Goal: Information Seeking & Learning: Learn about a topic

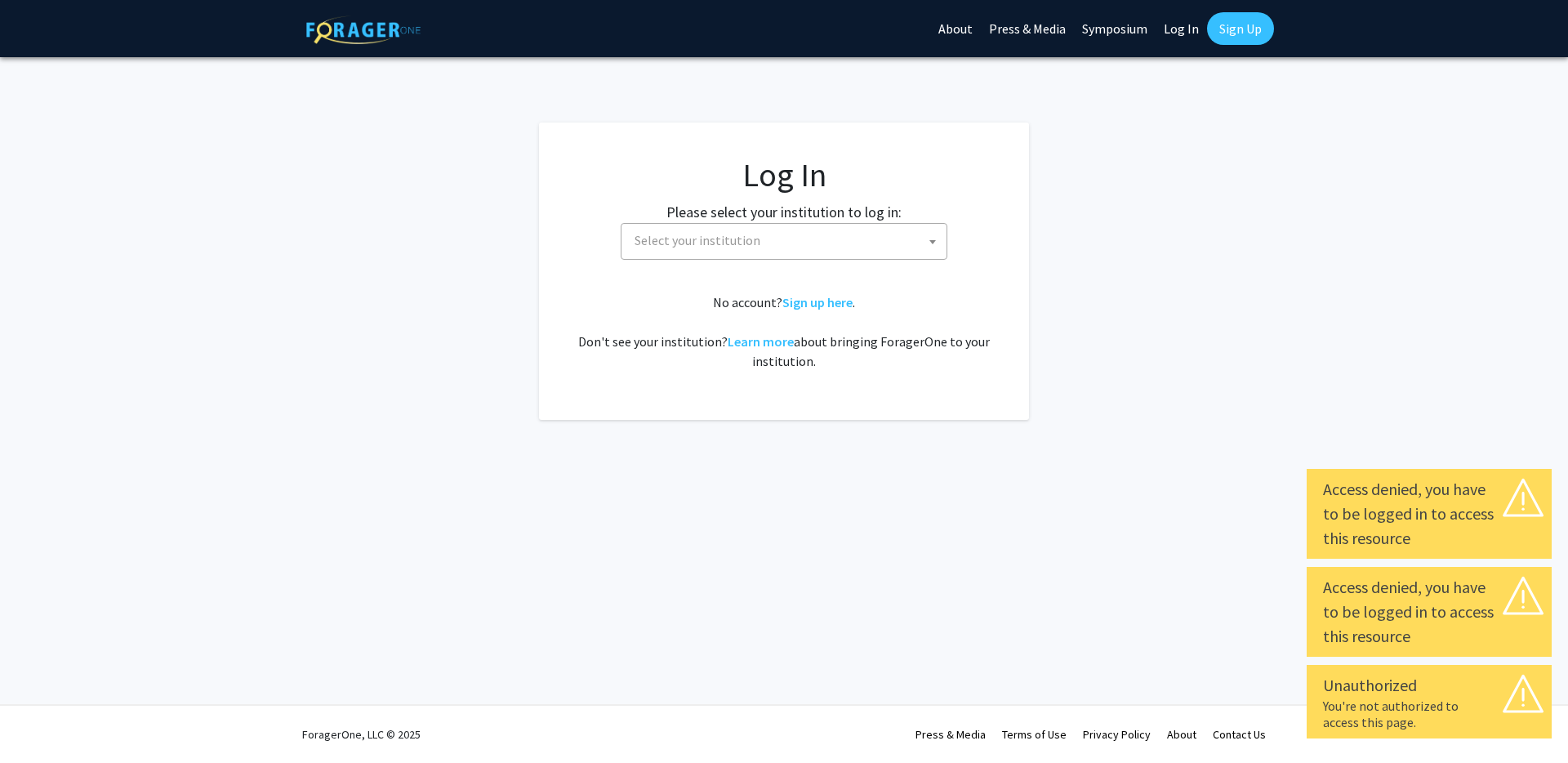
click at [1186, 32] on link "Log In" at bounding box center [1182, 28] width 51 height 57
select select "34"
click at [1185, 27] on link "Log In" at bounding box center [1182, 28] width 51 height 57
click at [1182, 27] on link "Log In" at bounding box center [1182, 28] width 51 height 57
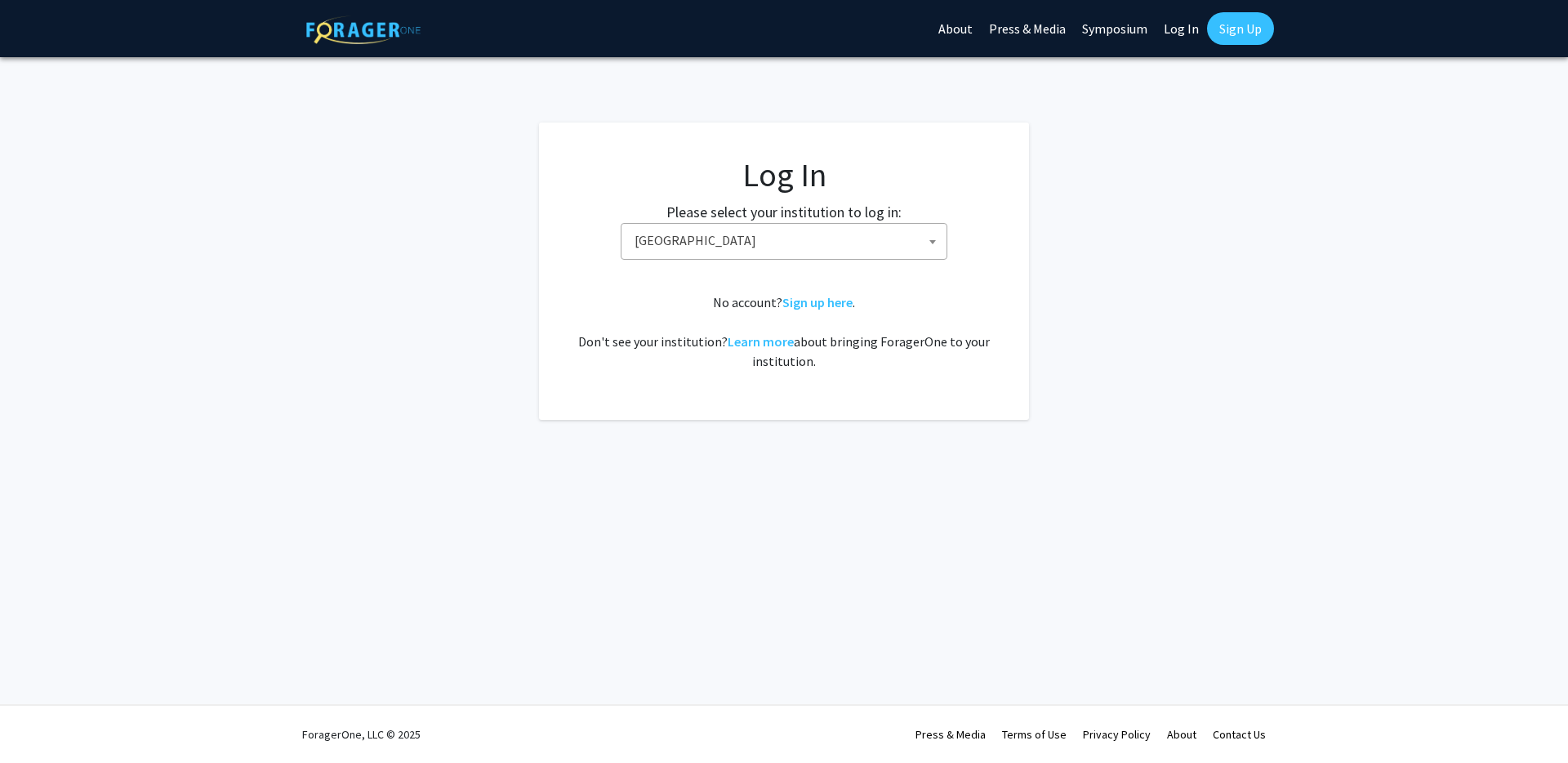
click at [1173, 29] on link "Log In" at bounding box center [1182, 28] width 51 height 57
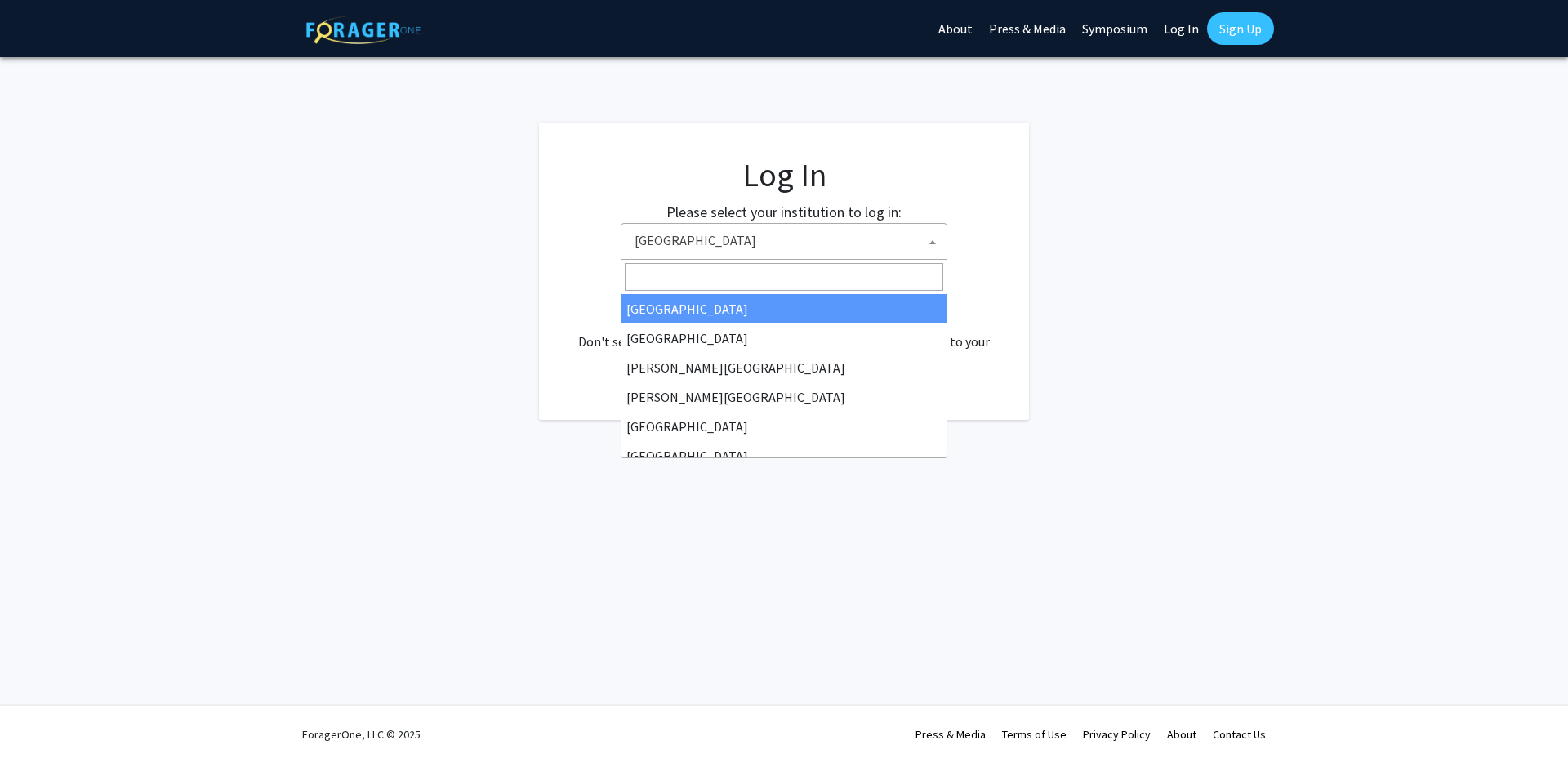
click at [795, 240] on span "[GEOGRAPHIC_DATA]" at bounding box center [788, 241] width 318 height 33
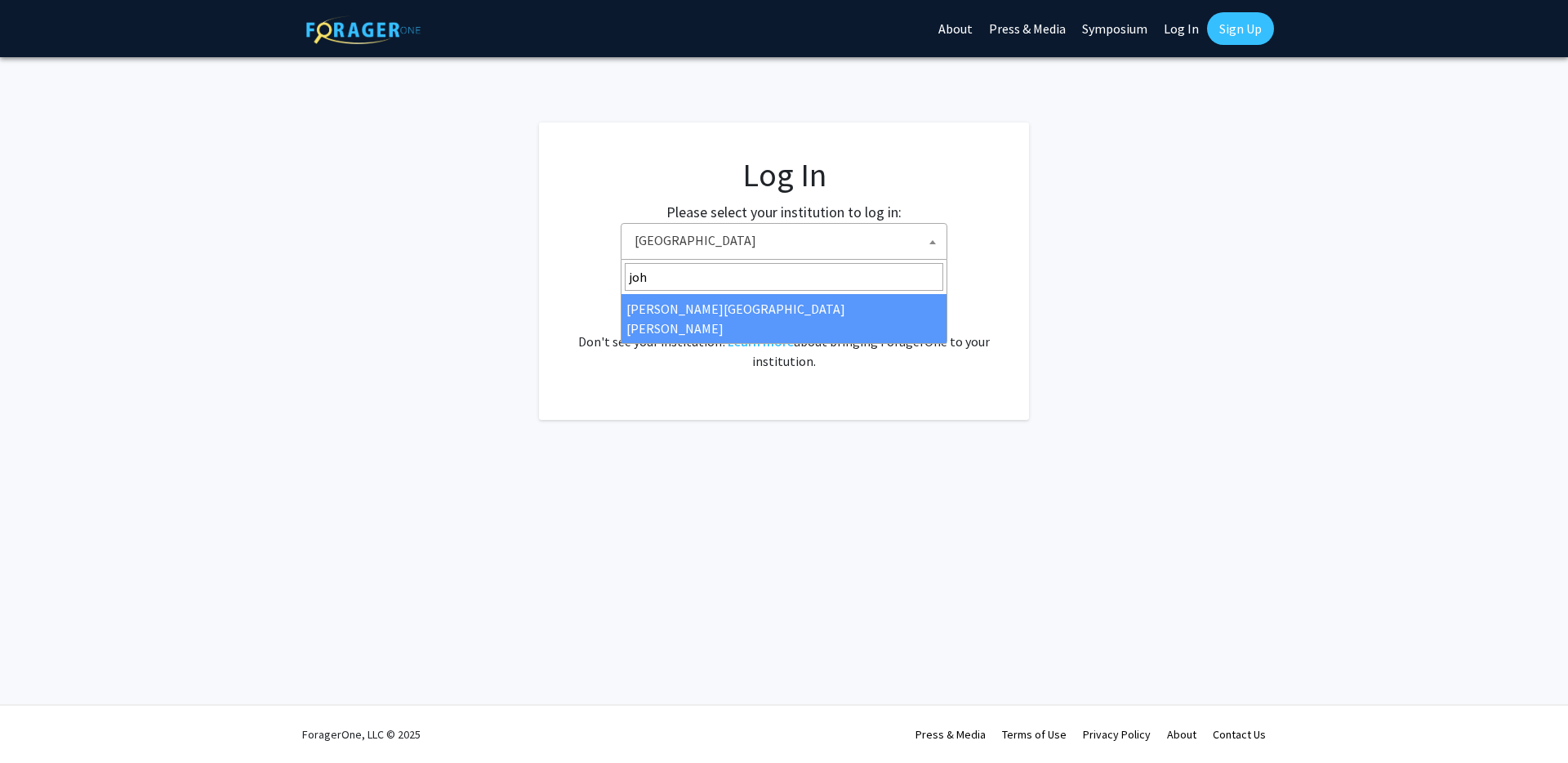
type input "joh"
select select "1"
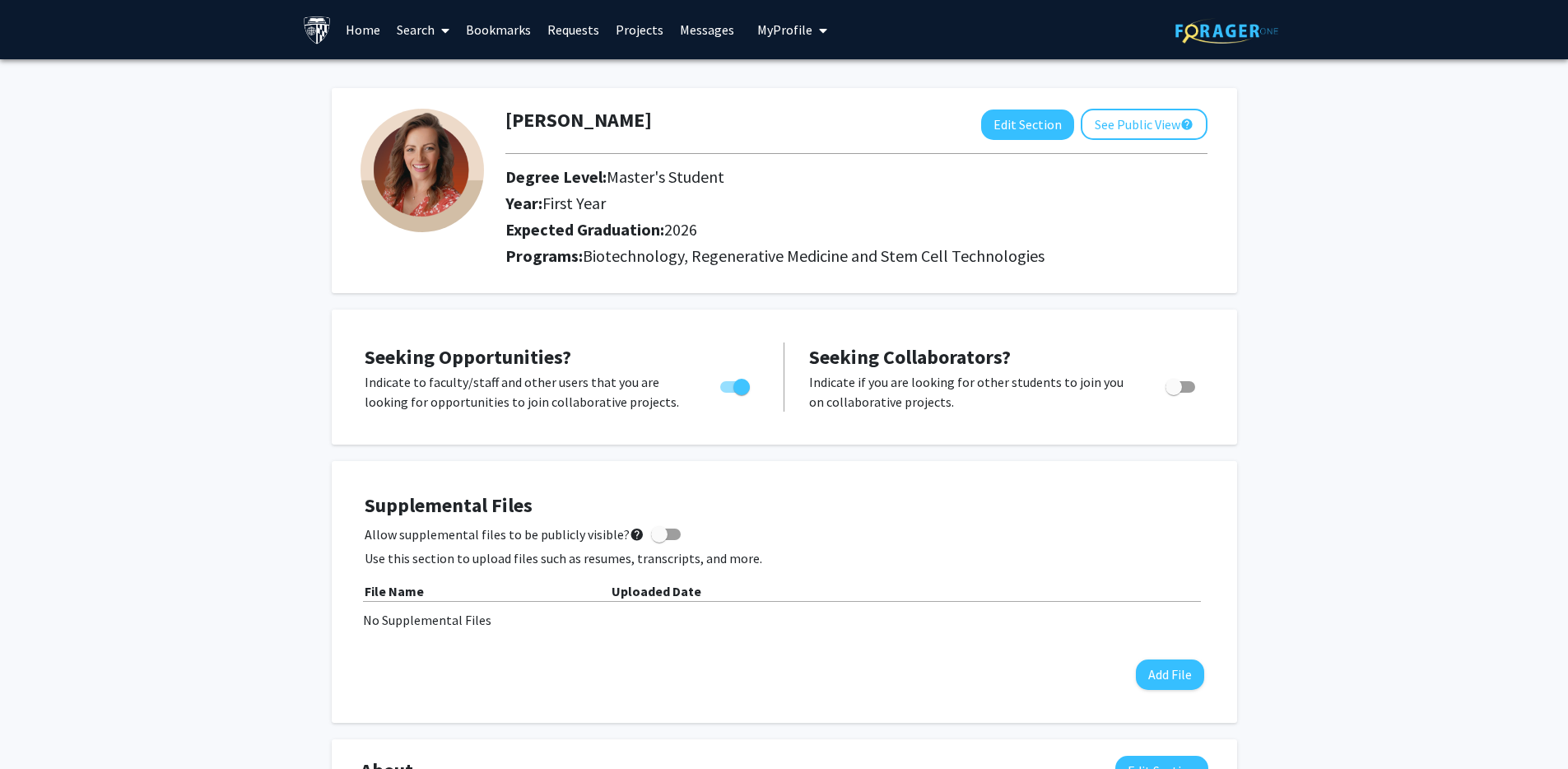
click at [695, 33] on link "Messages" at bounding box center [707, 29] width 71 height 58
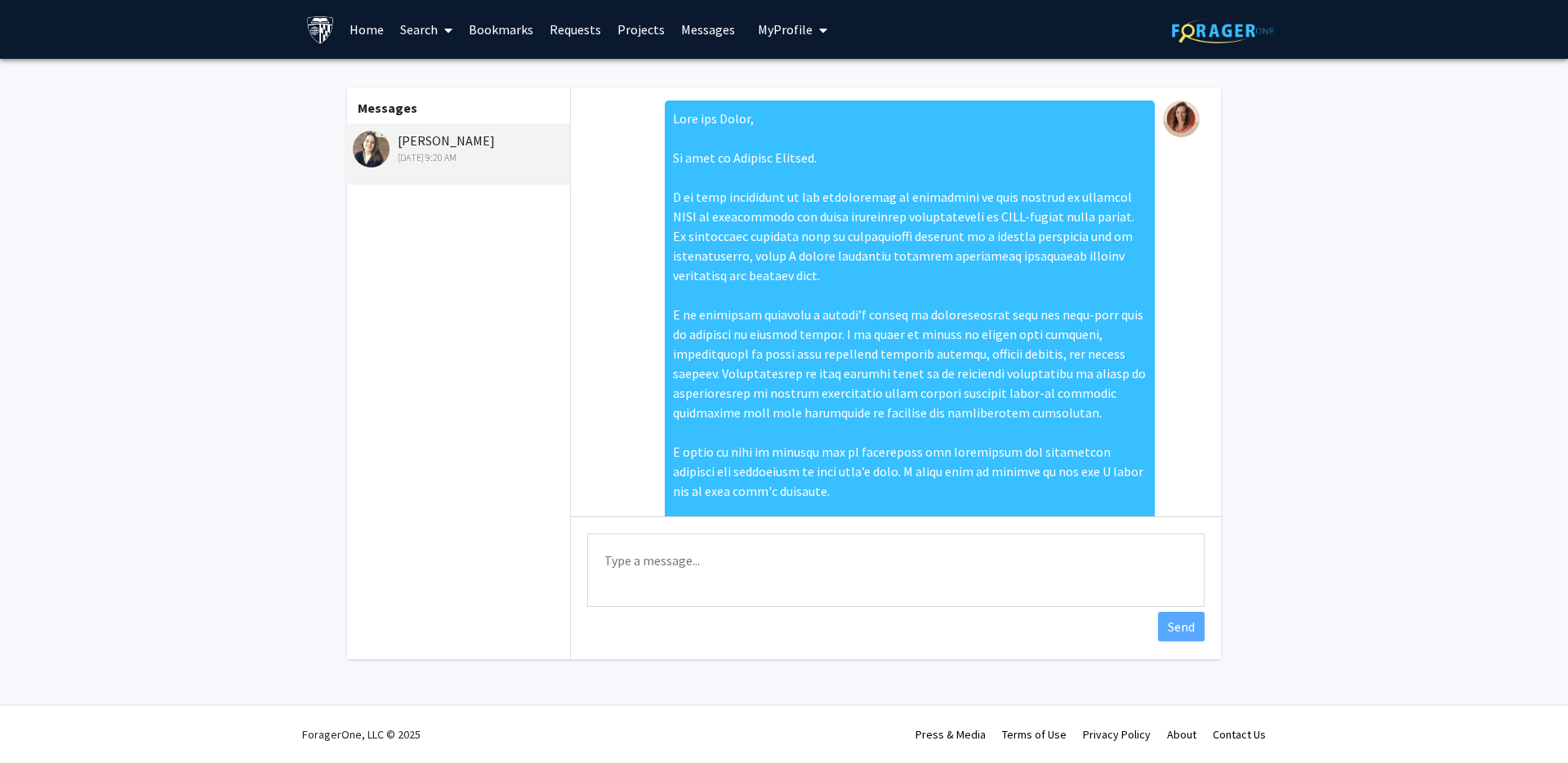
scroll to position [218, 0]
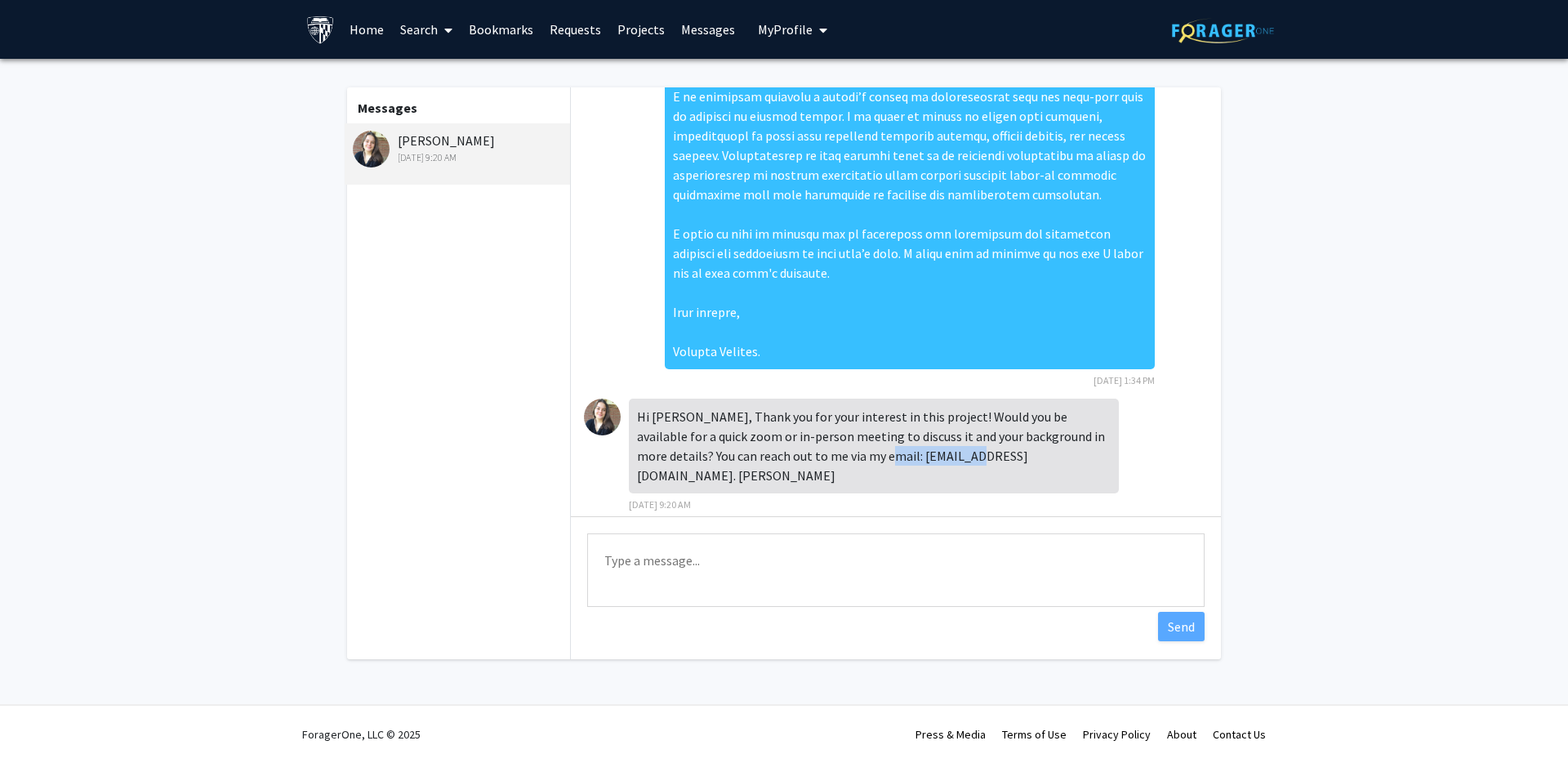
drag, startPoint x: 937, startPoint y: 455, endPoint x: 844, endPoint y: 463, distance: 93.3
click at [844, 463] on div "Hi [PERSON_NAME], Thank you for your interest in this project! Would you be ava…" at bounding box center [873, 446] width 490 height 95
copy div "[EMAIL_ADDRESS][DOMAIN_NAME]"
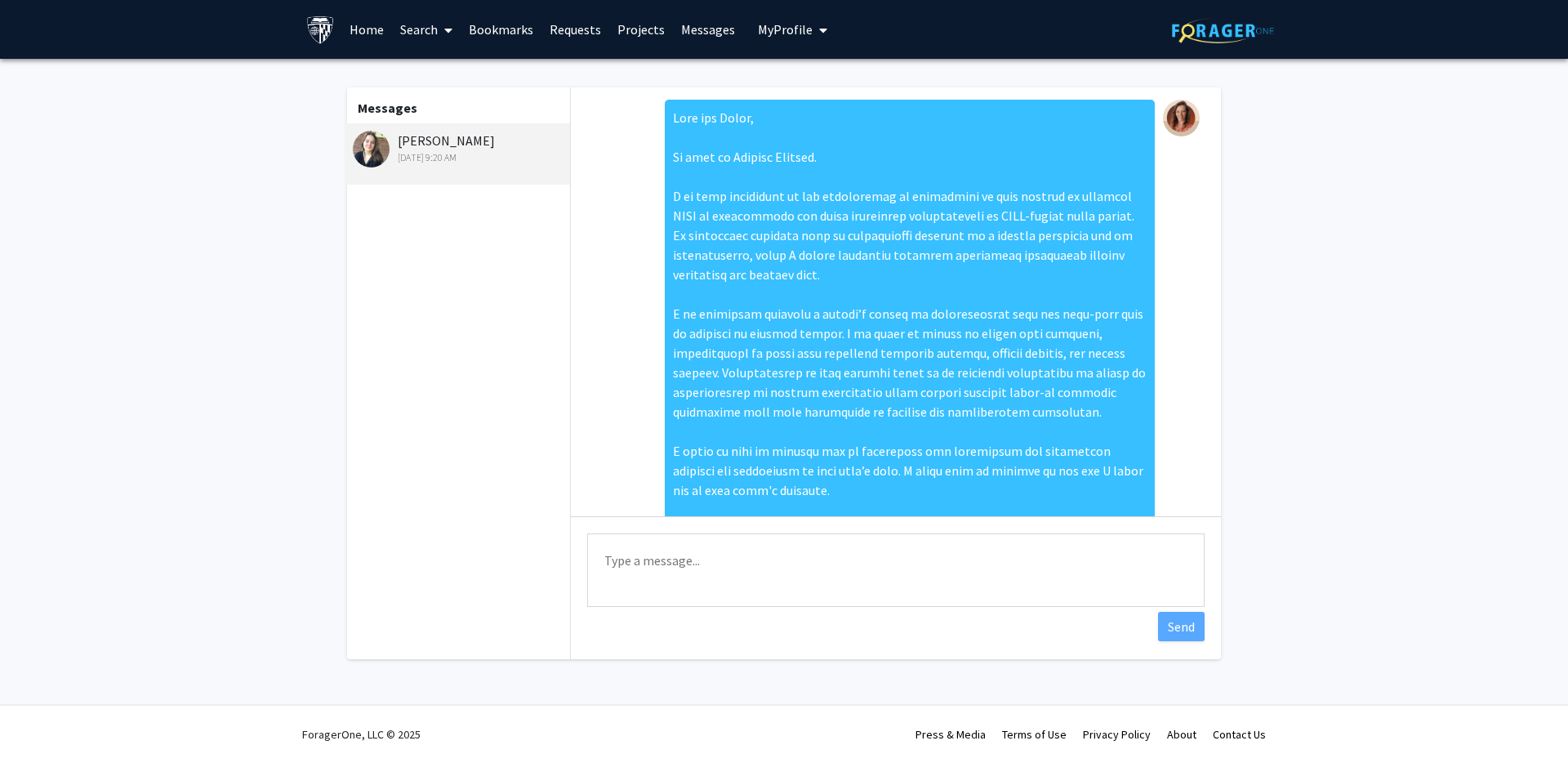
scroll to position [0, 0]
click at [430, 139] on div "[PERSON_NAME] [DATE] 9:20 AM" at bounding box center [459, 148] width 213 height 34
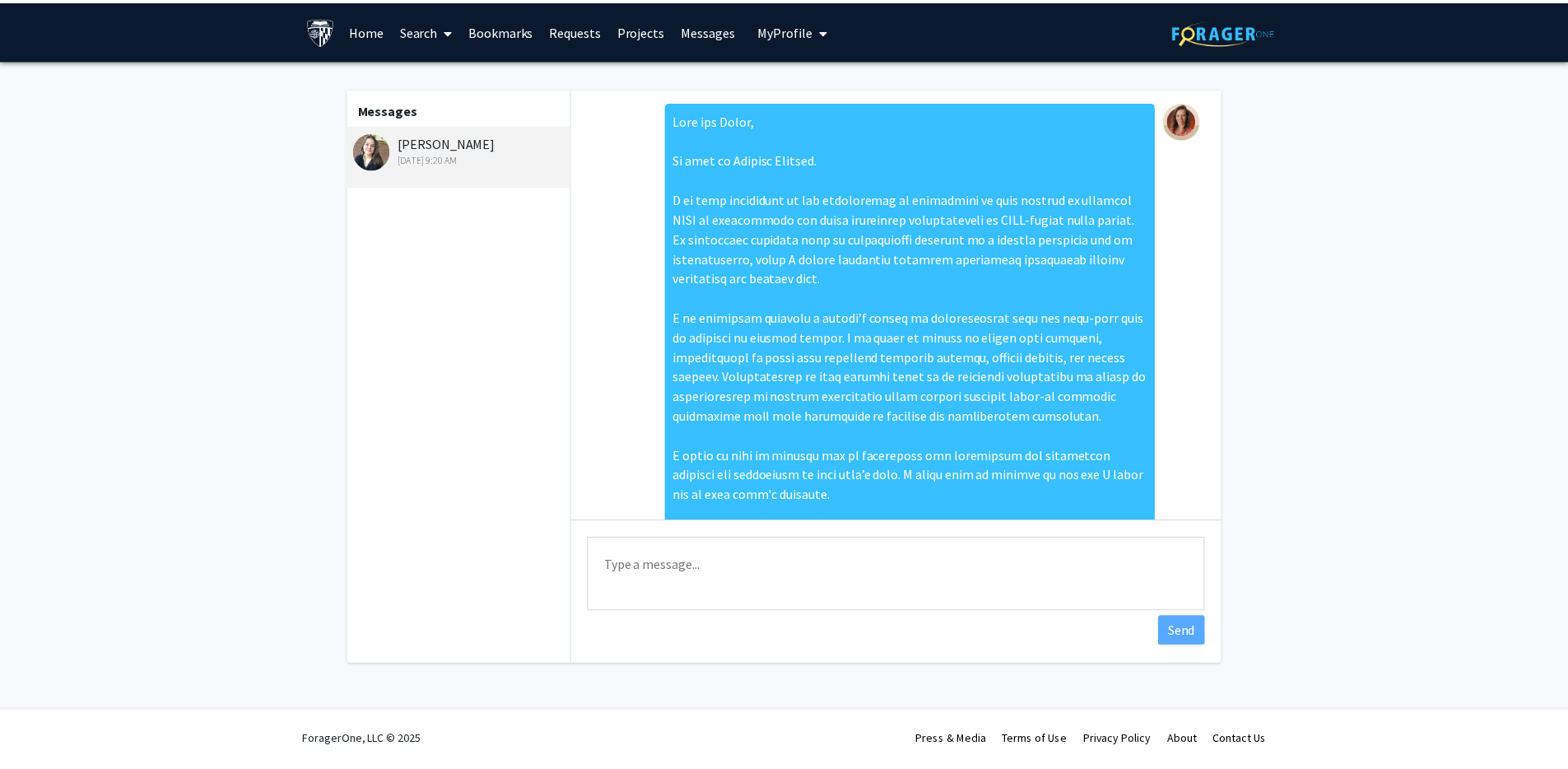
scroll to position [220, 0]
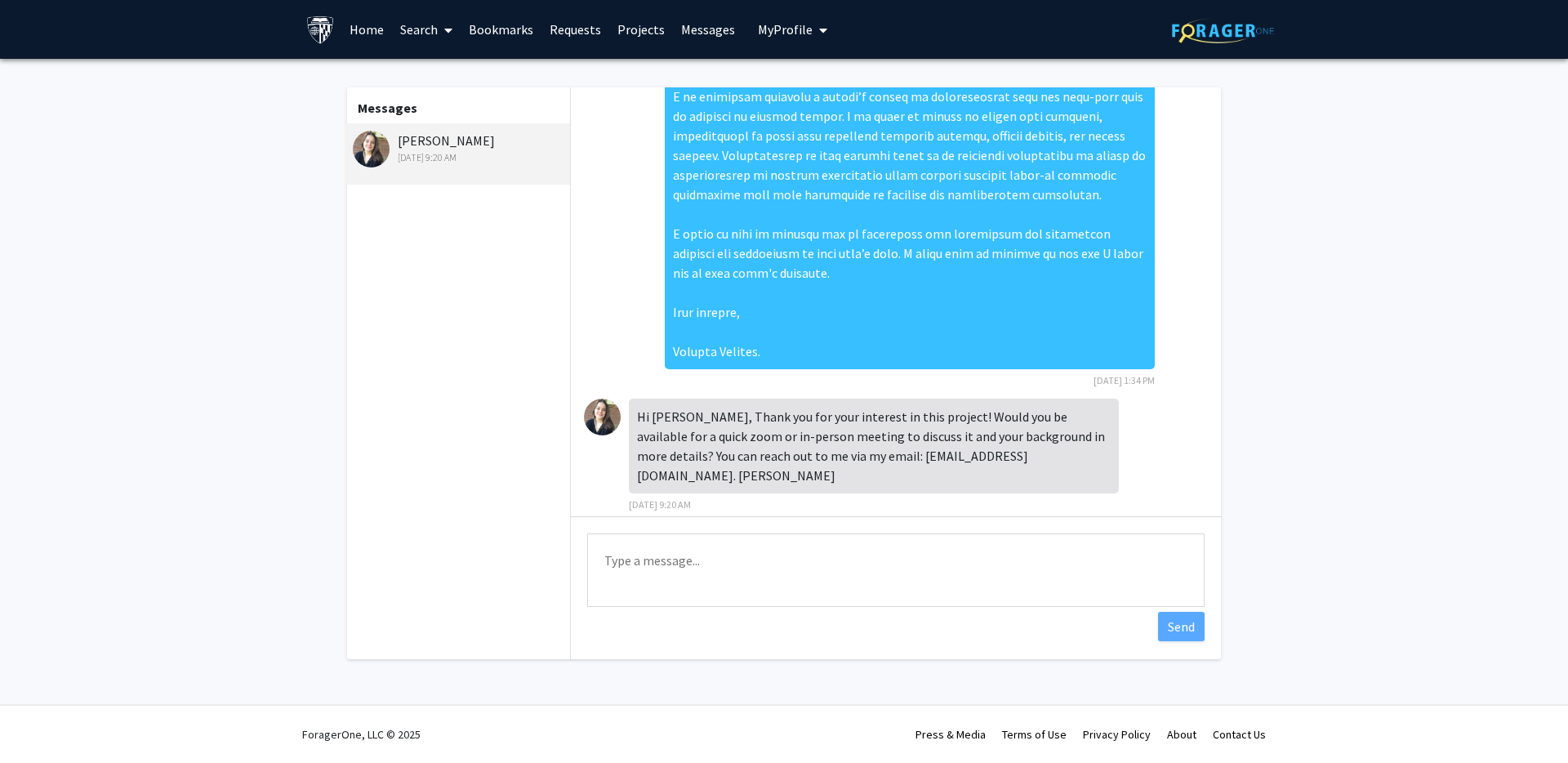
click at [430, 139] on div "Lucie Dequiedt Aug 18, 2025 9:20 AM" at bounding box center [459, 148] width 213 height 34
click at [352, 28] on link "Home" at bounding box center [367, 29] width 51 height 57
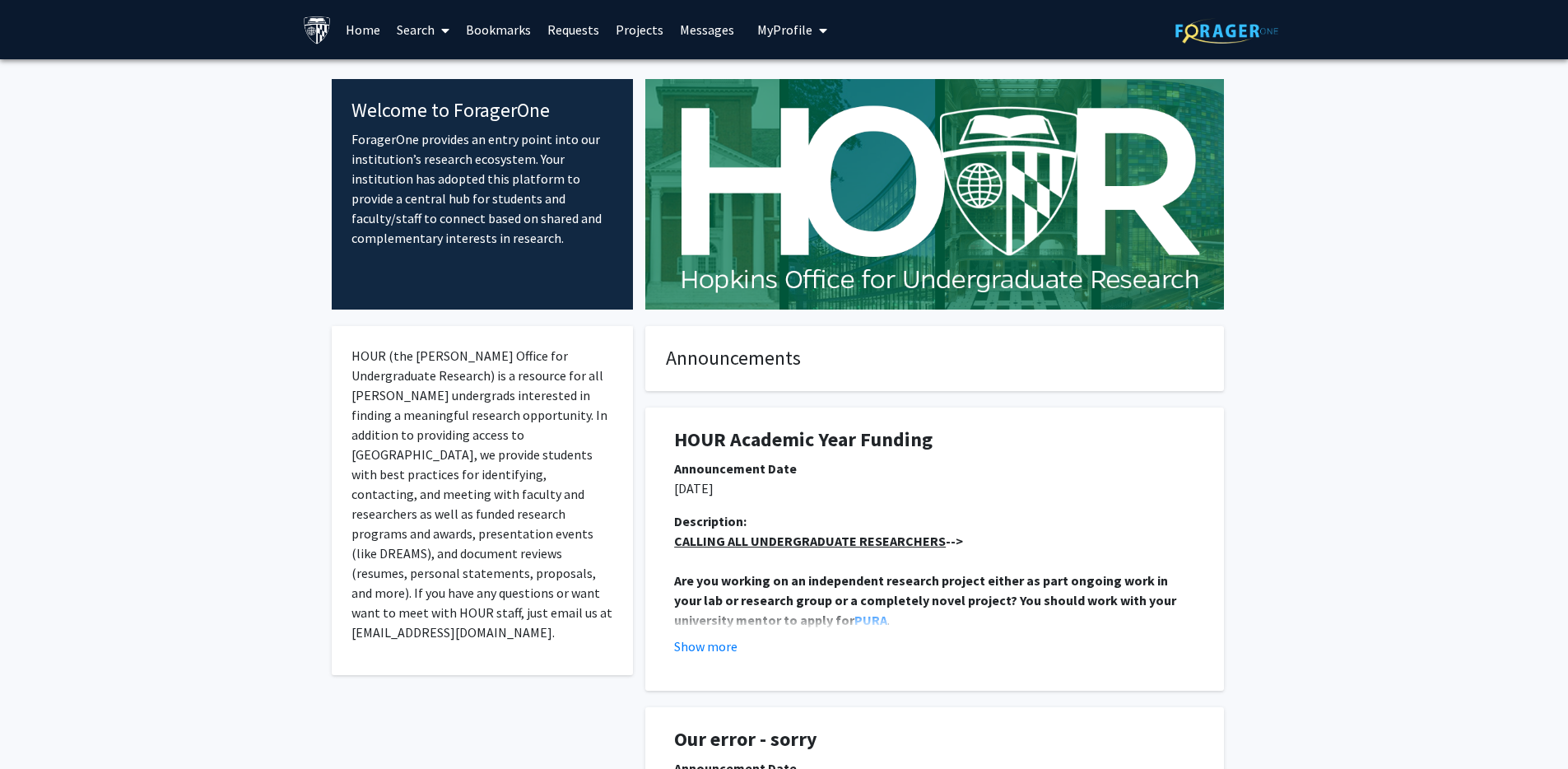
click at [455, 23] on link "Search" at bounding box center [423, 29] width 69 height 58
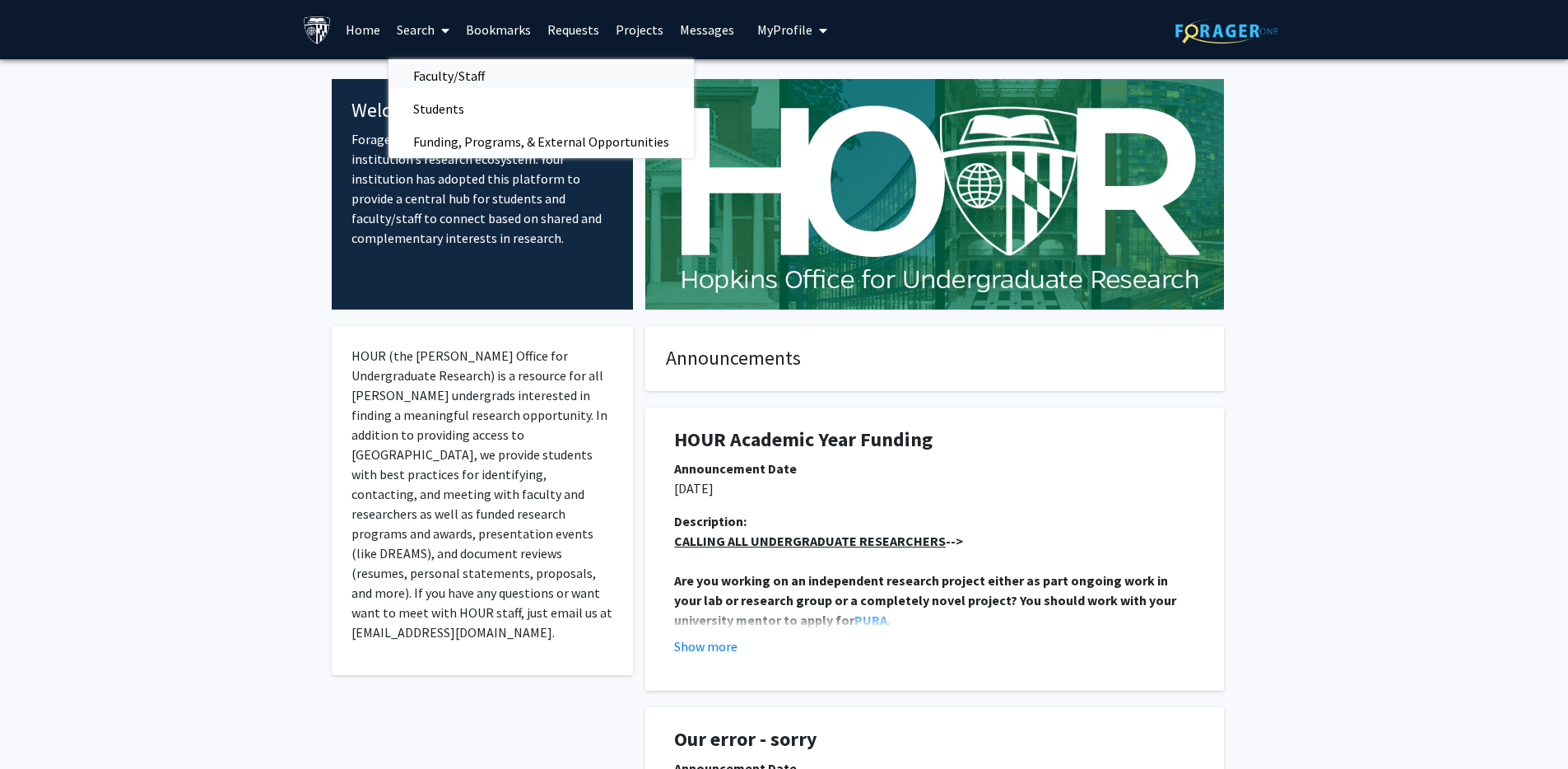
click at [454, 87] on span "Faculty/Staff" at bounding box center [449, 75] width 121 height 33
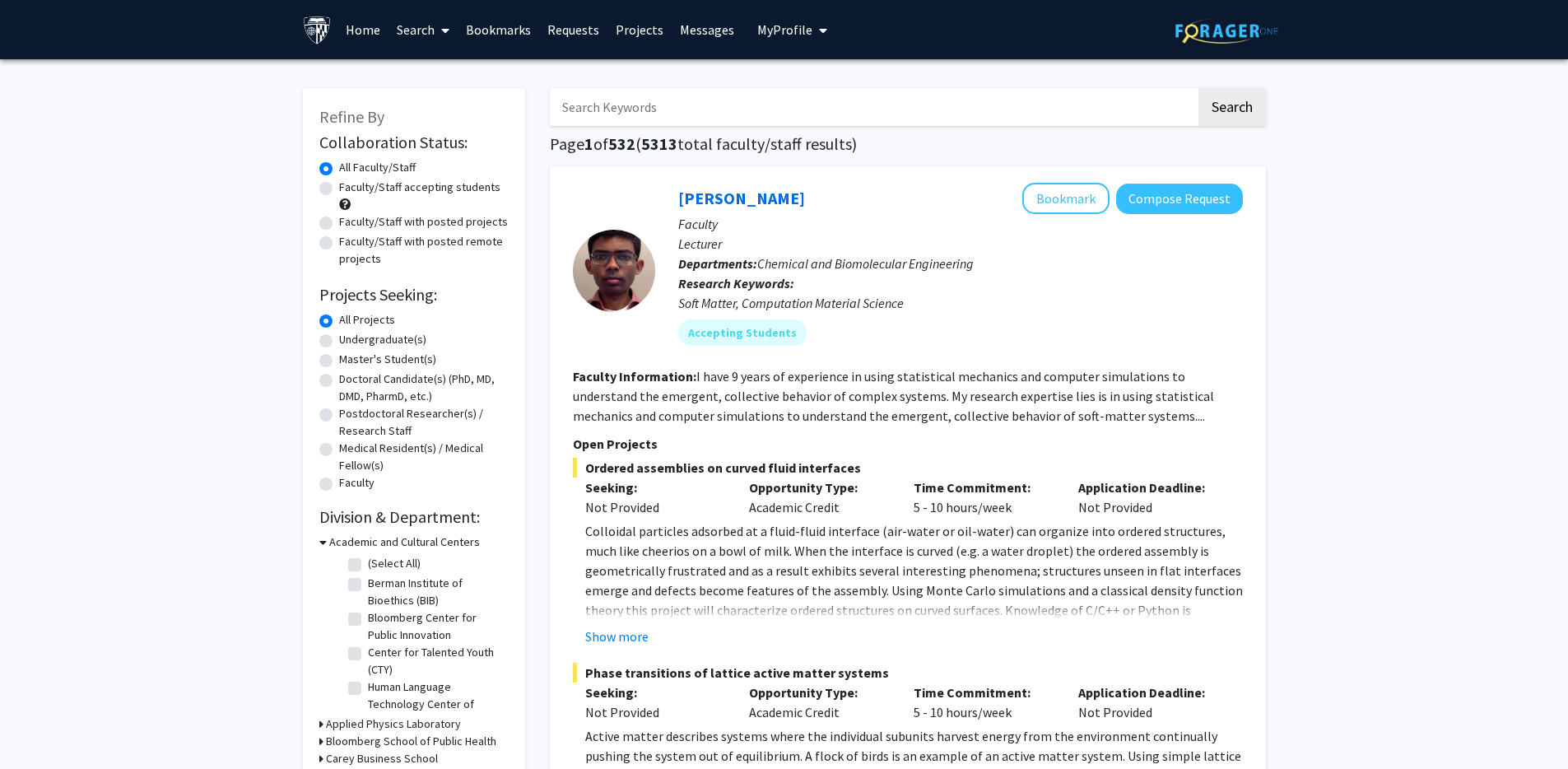
click at [339, 189] on label "Faculty/Staff accepting students" at bounding box center [419, 187] width 161 height 18
click at [339, 189] on input "Faculty/Staff accepting students" at bounding box center [344, 184] width 11 height 11
radio input "true"
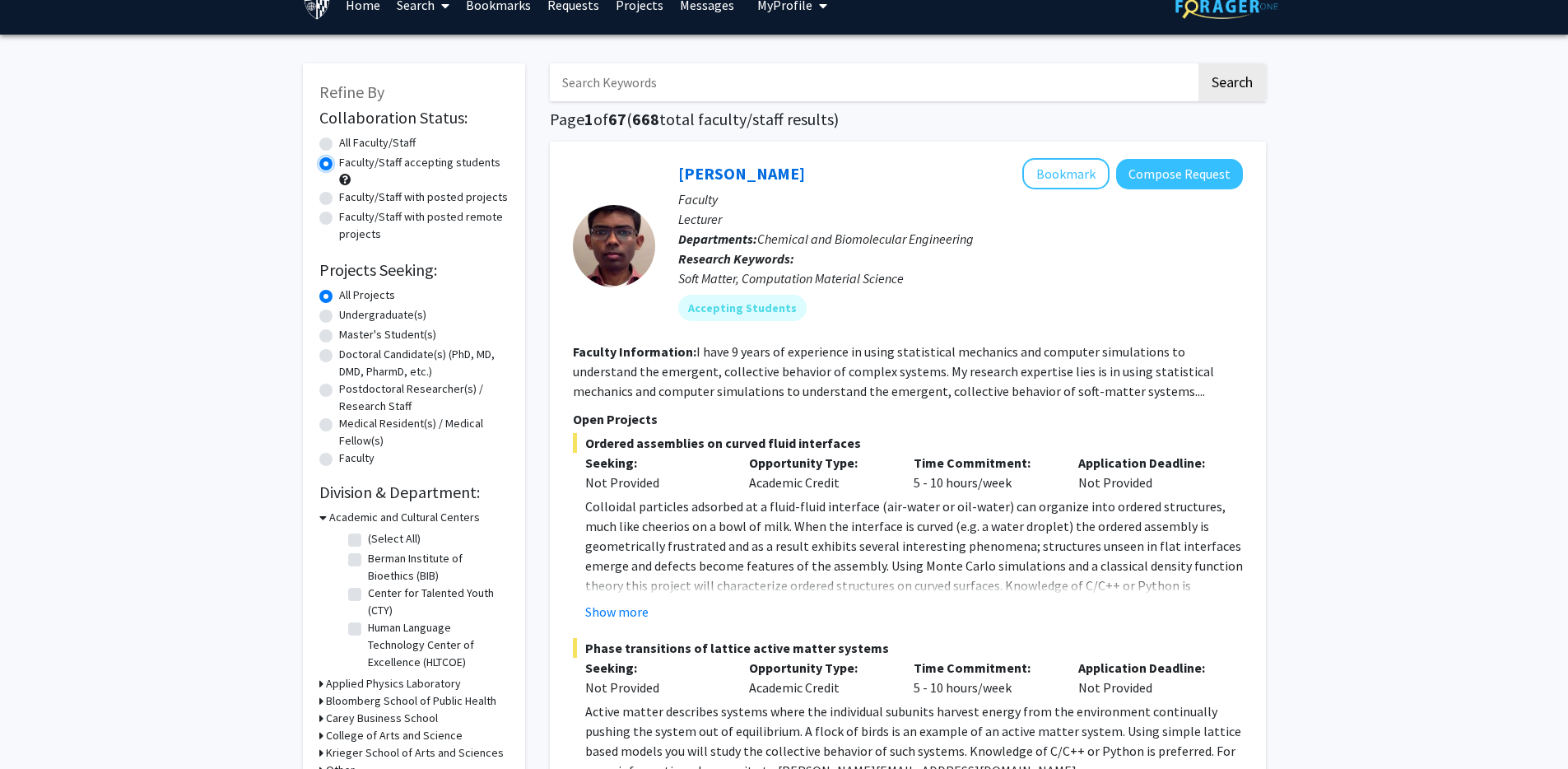
scroll to position [28, 0]
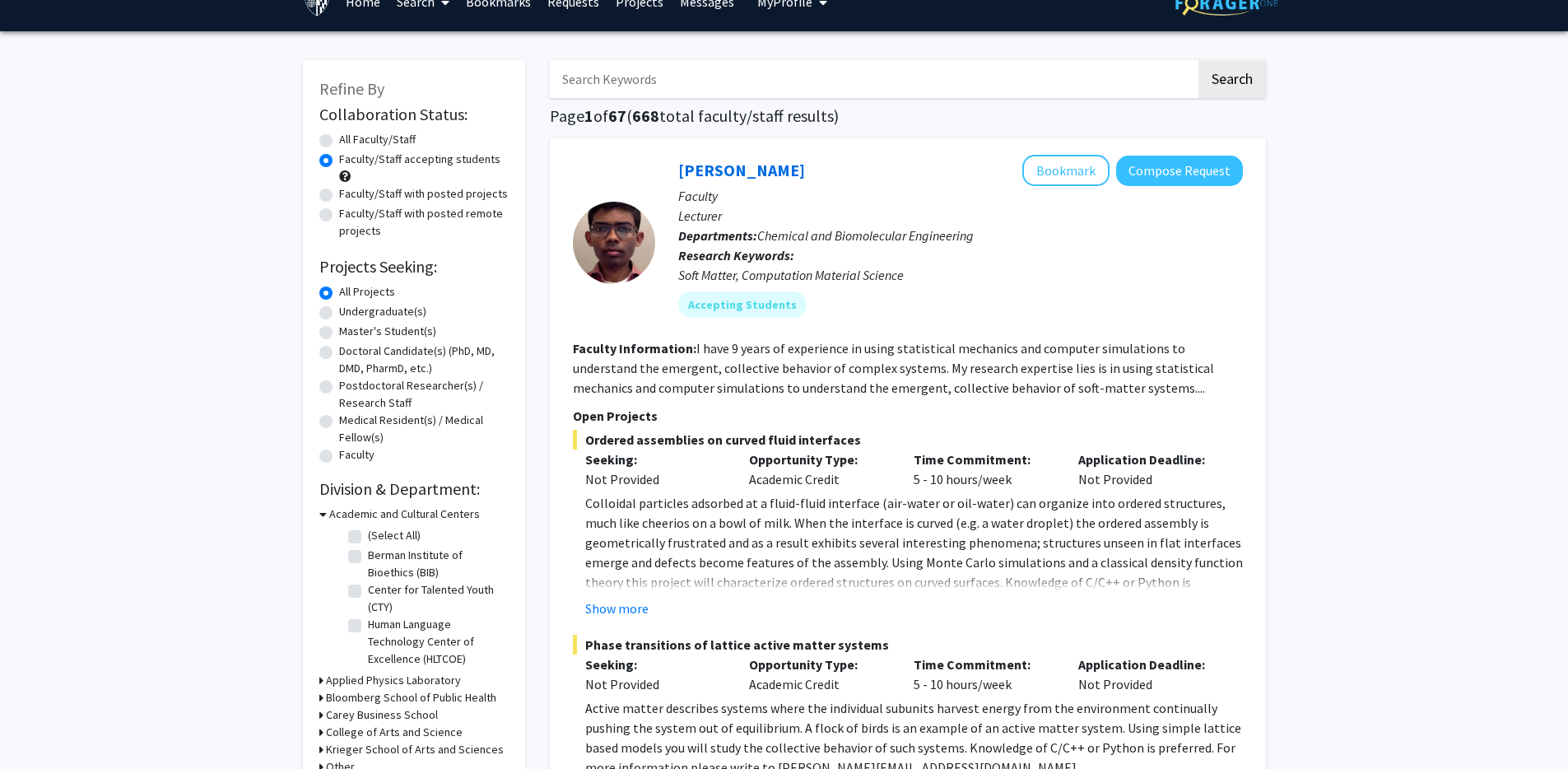
click at [339, 331] on label "Master's Student(s)" at bounding box center [388, 331] width 97 height 18
click at [339, 331] on input "Master's Student(s)" at bounding box center [344, 328] width 11 height 11
radio input "true"
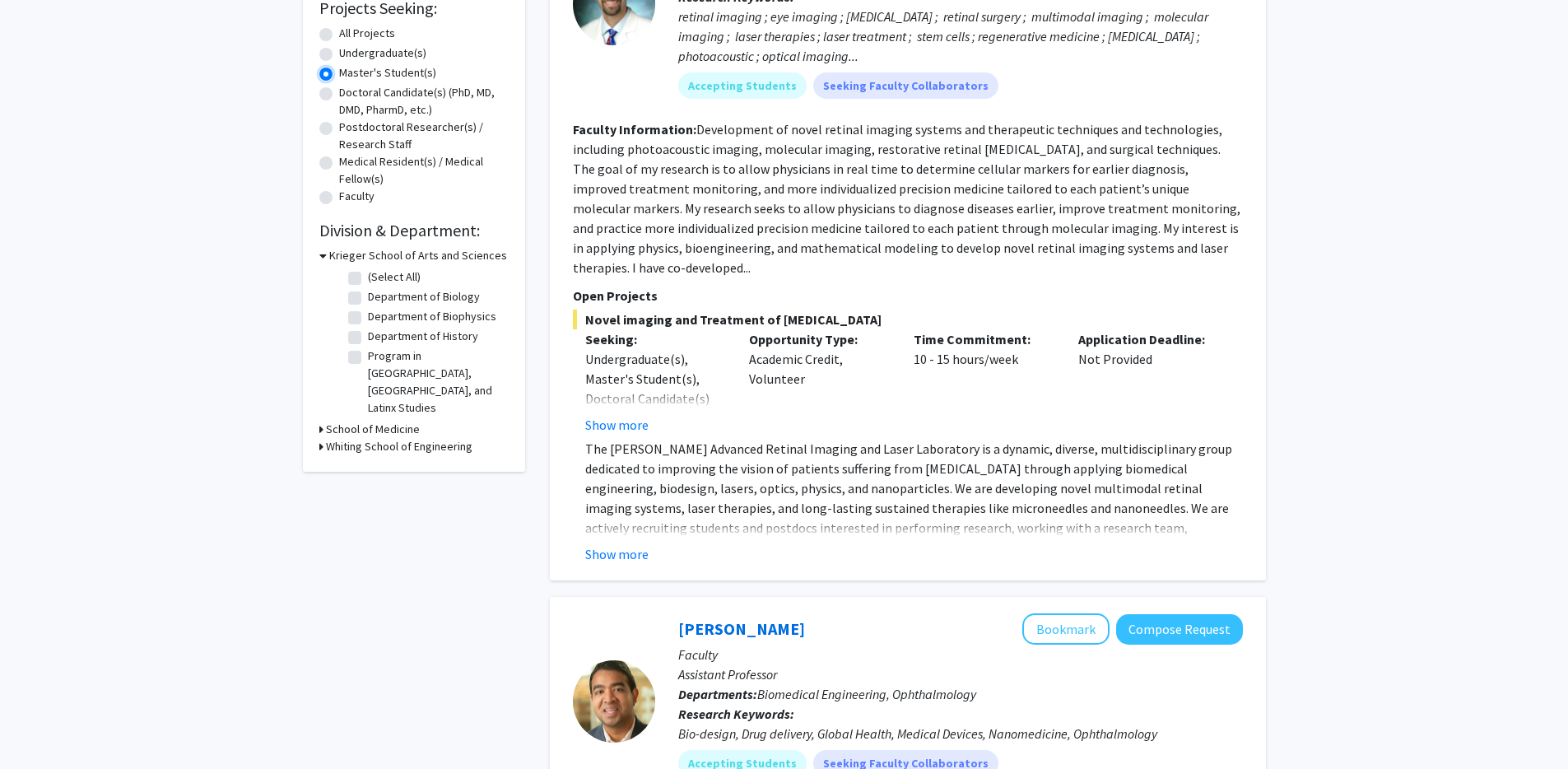
scroll to position [296, 0]
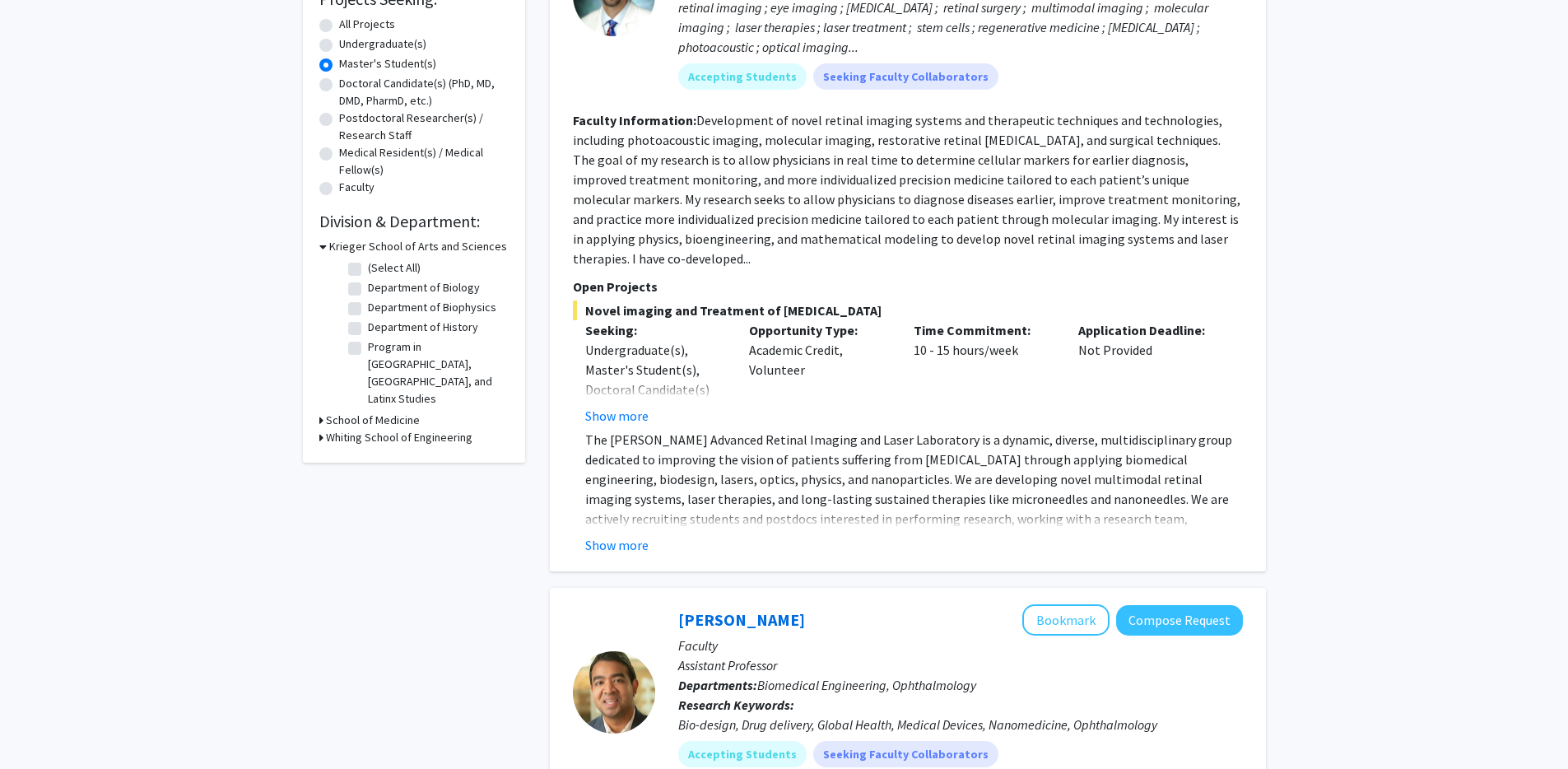
click at [327, 412] on h3 "School of Medicine" at bounding box center [373, 420] width 94 height 18
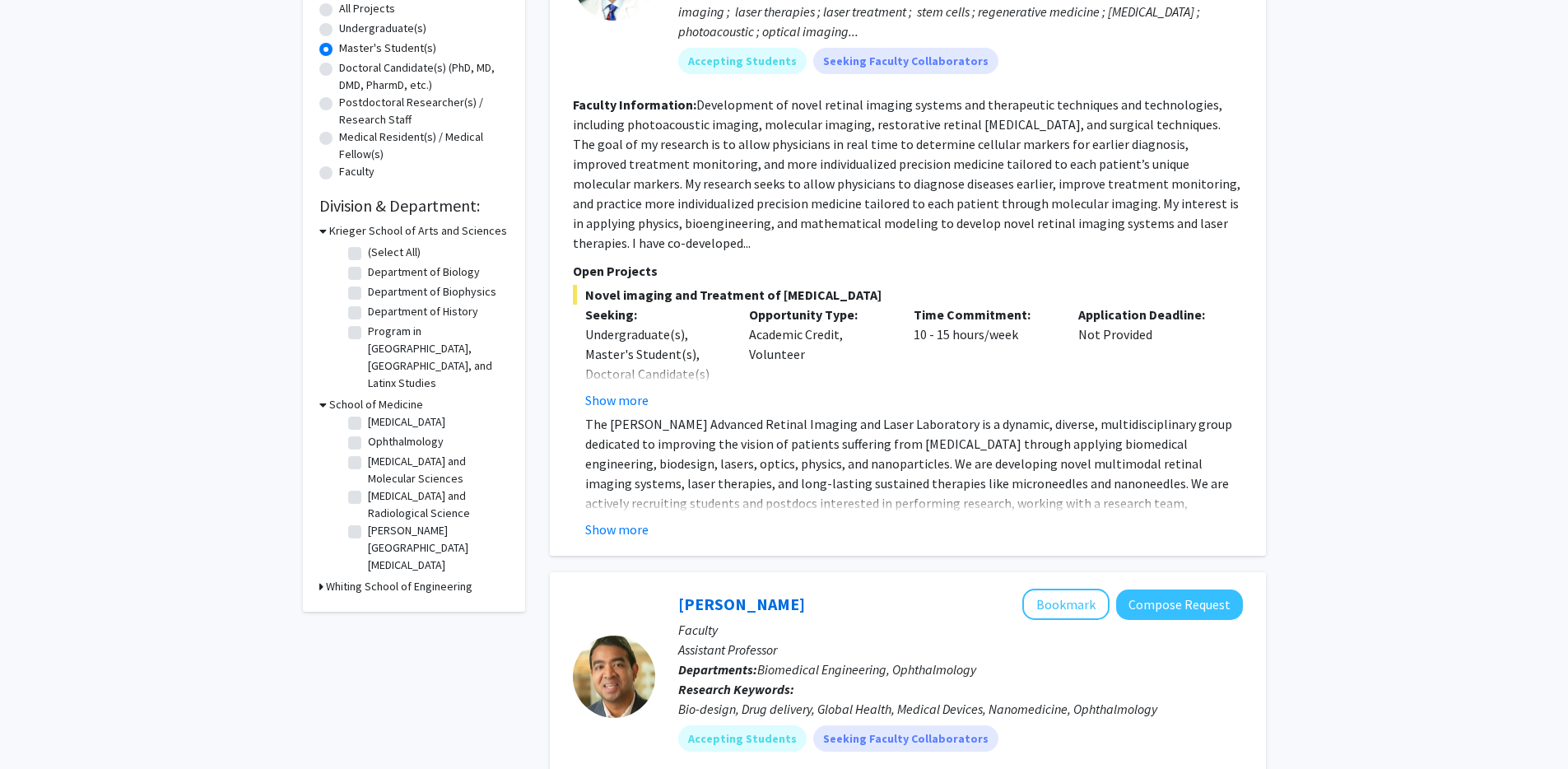
scroll to position [313, 0]
click at [368, 576] on h3 "Whiting School of Engineering" at bounding box center [398, 584] width 146 height 18
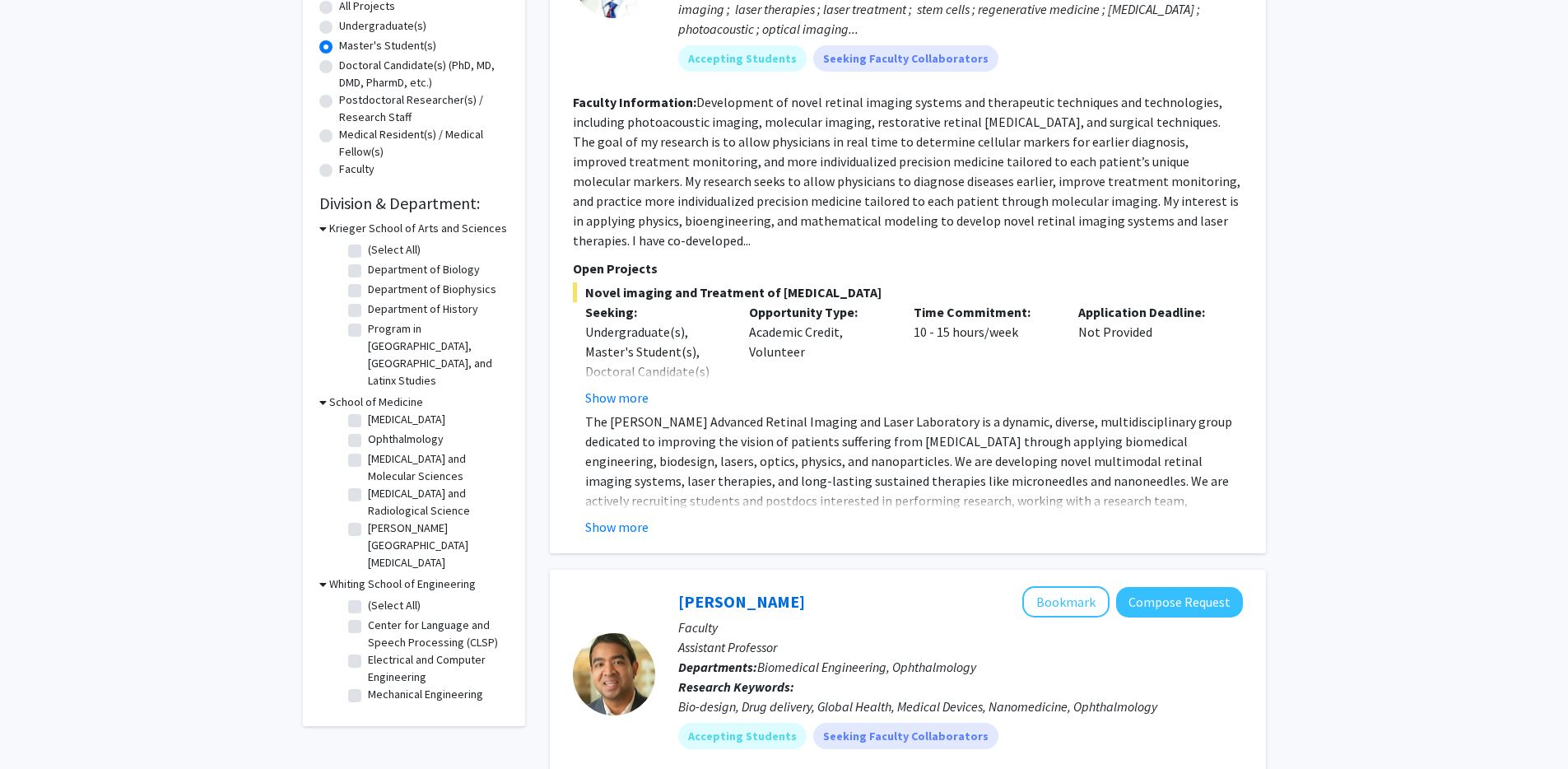
click at [368, 576] on h3 "Whiting School of Engineering" at bounding box center [402, 584] width 146 height 18
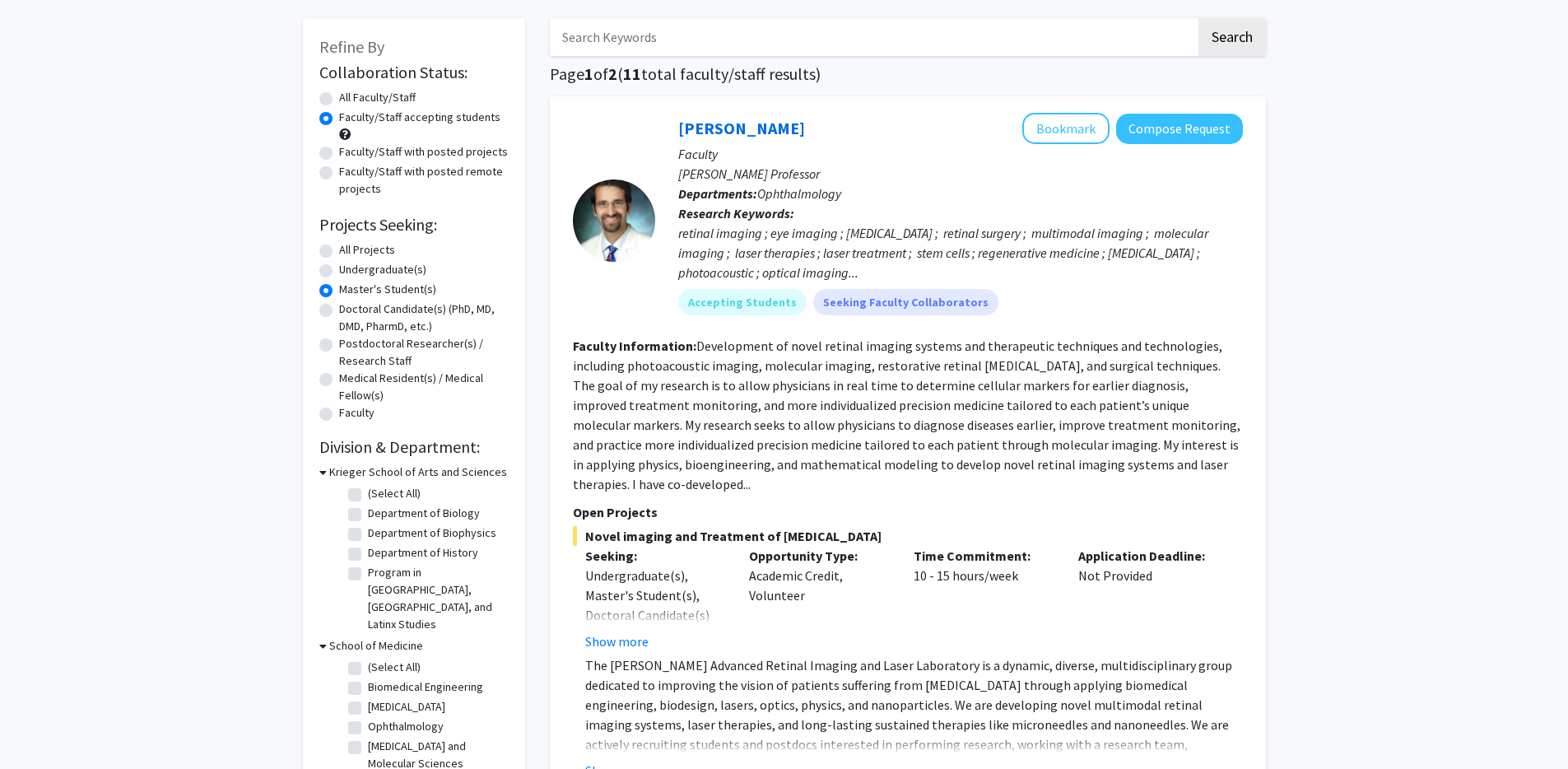
scroll to position [0, 0]
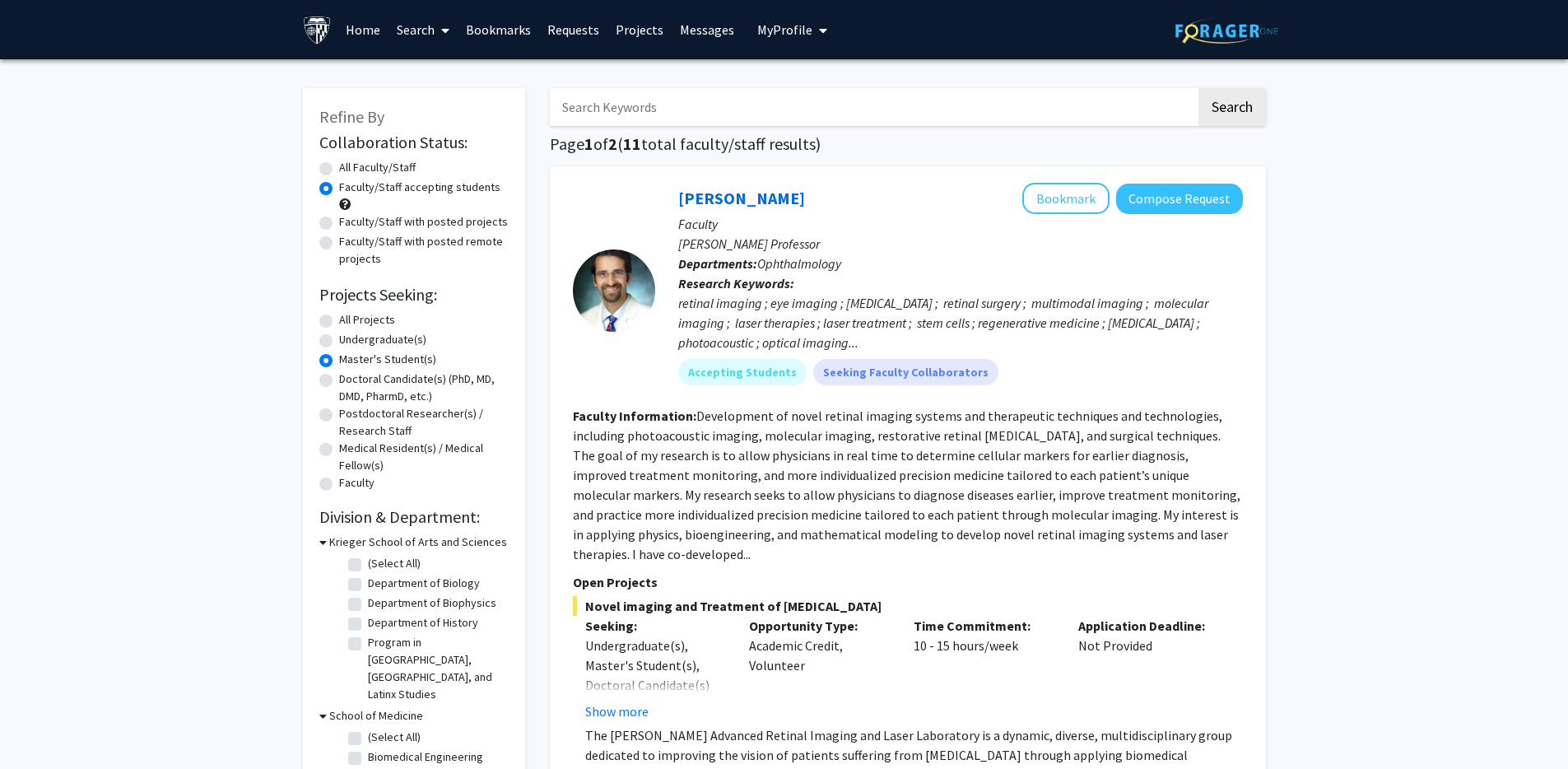
click at [789, 103] on input "Search Keywords" at bounding box center [872, 106] width 646 height 38
type input "regenerative"
click at [1198, 88] on button "Search" at bounding box center [1231, 106] width 68 height 38
radio input "true"
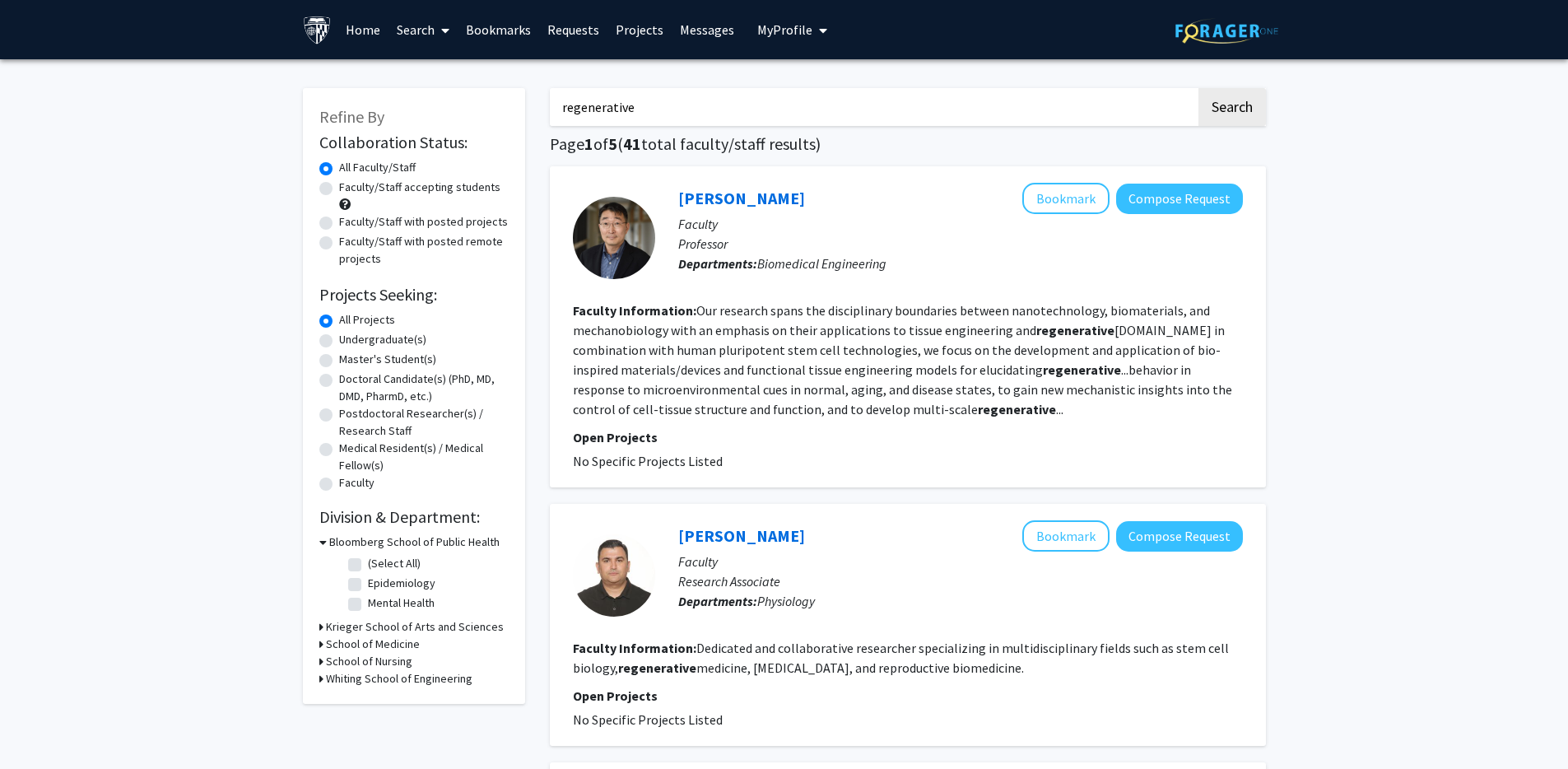
click at [339, 189] on label "Faculty/Staff accepting students" at bounding box center [419, 187] width 161 height 18
click at [339, 189] on input "Faculty/Staff accepting students" at bounding box center [344, 184] width 11 height 11
radio input "true"
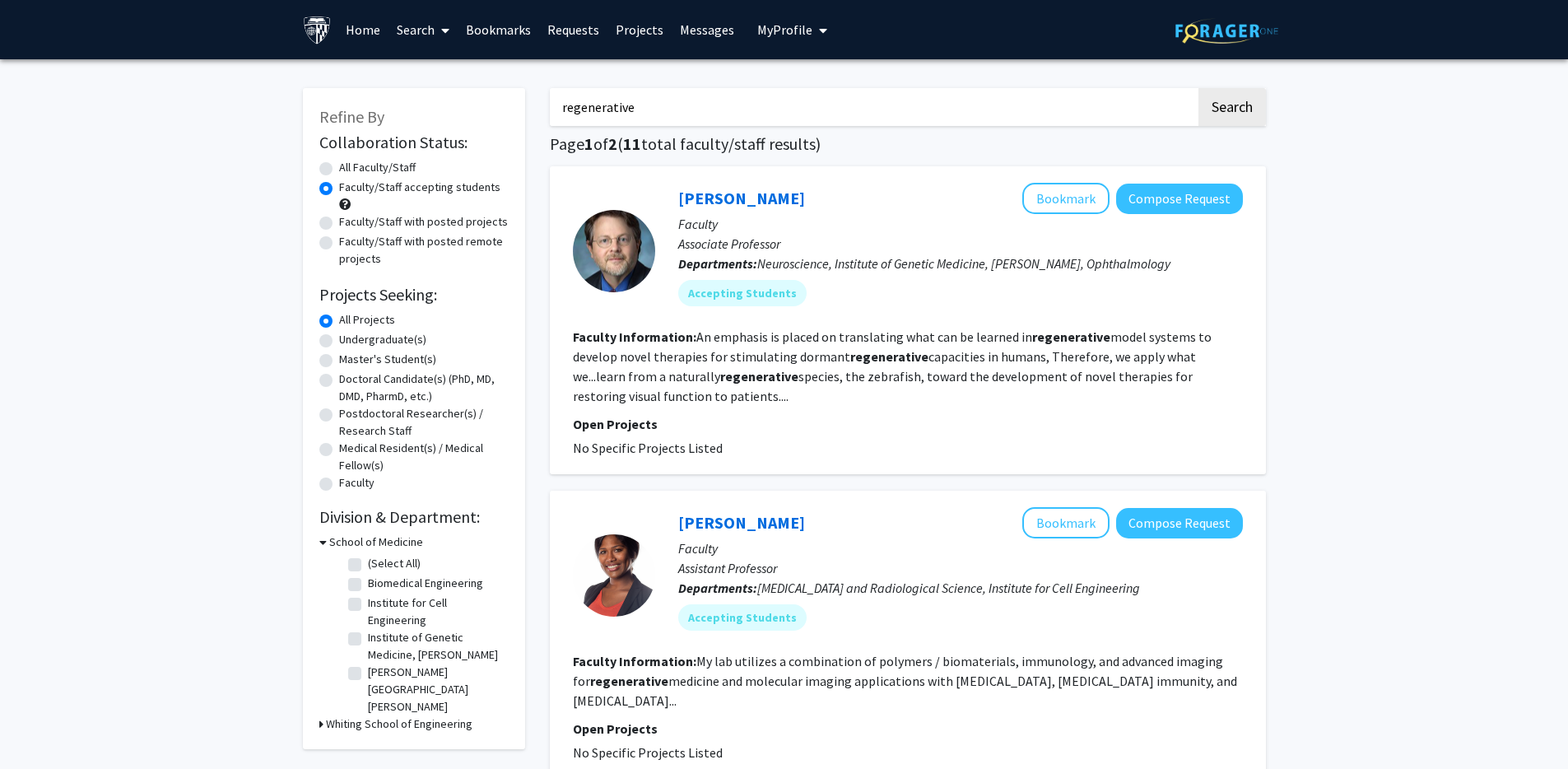
click at [339, 359] on label "Master's Student(s)" at bounding box center [388, 359] width 97 height 18
click at [339, 359] on input "Master's Student(s)" at bounding box center [344, 356] width 11 height 11
radio input "true"
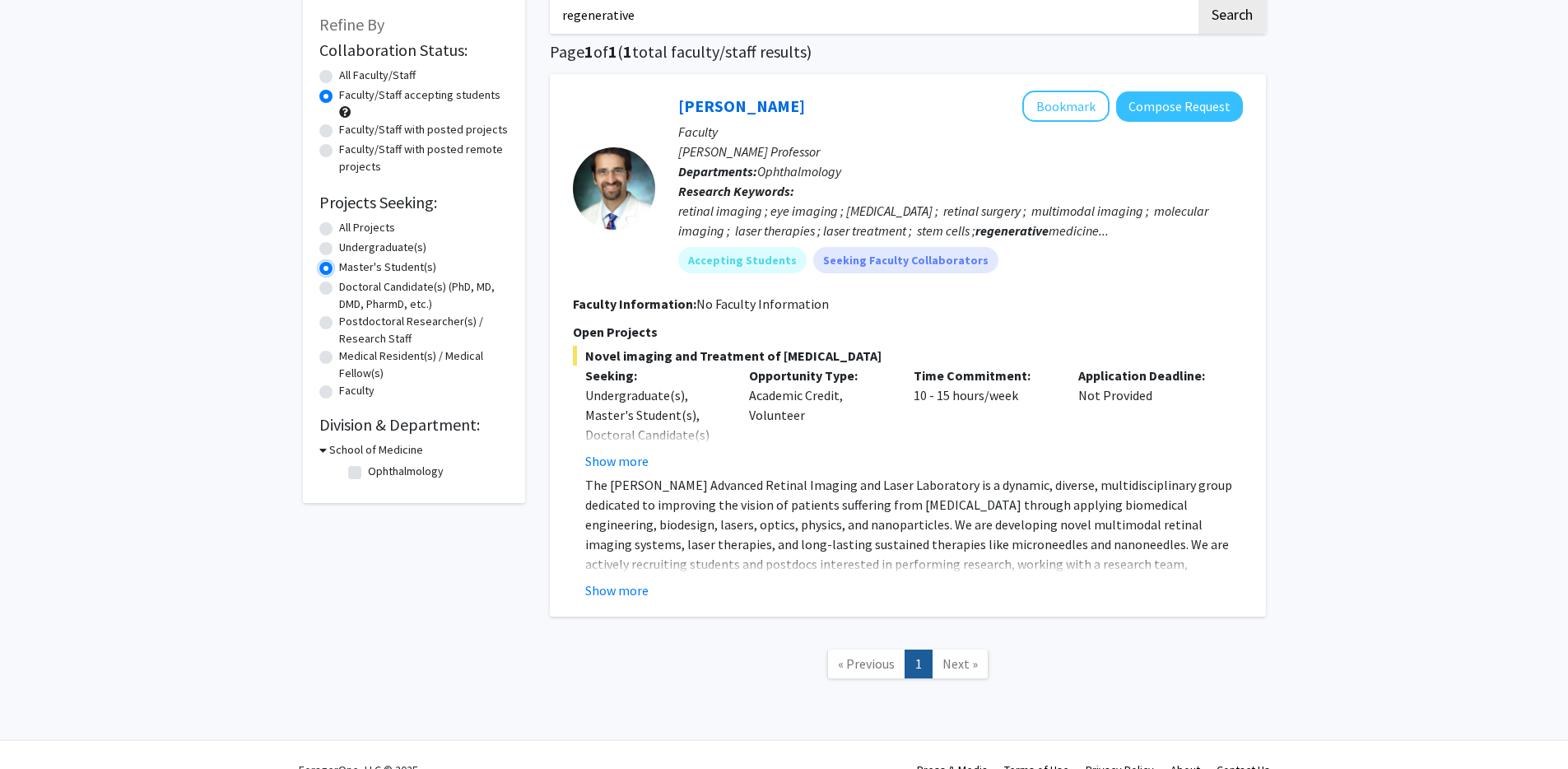
scroll to position [122, 0]
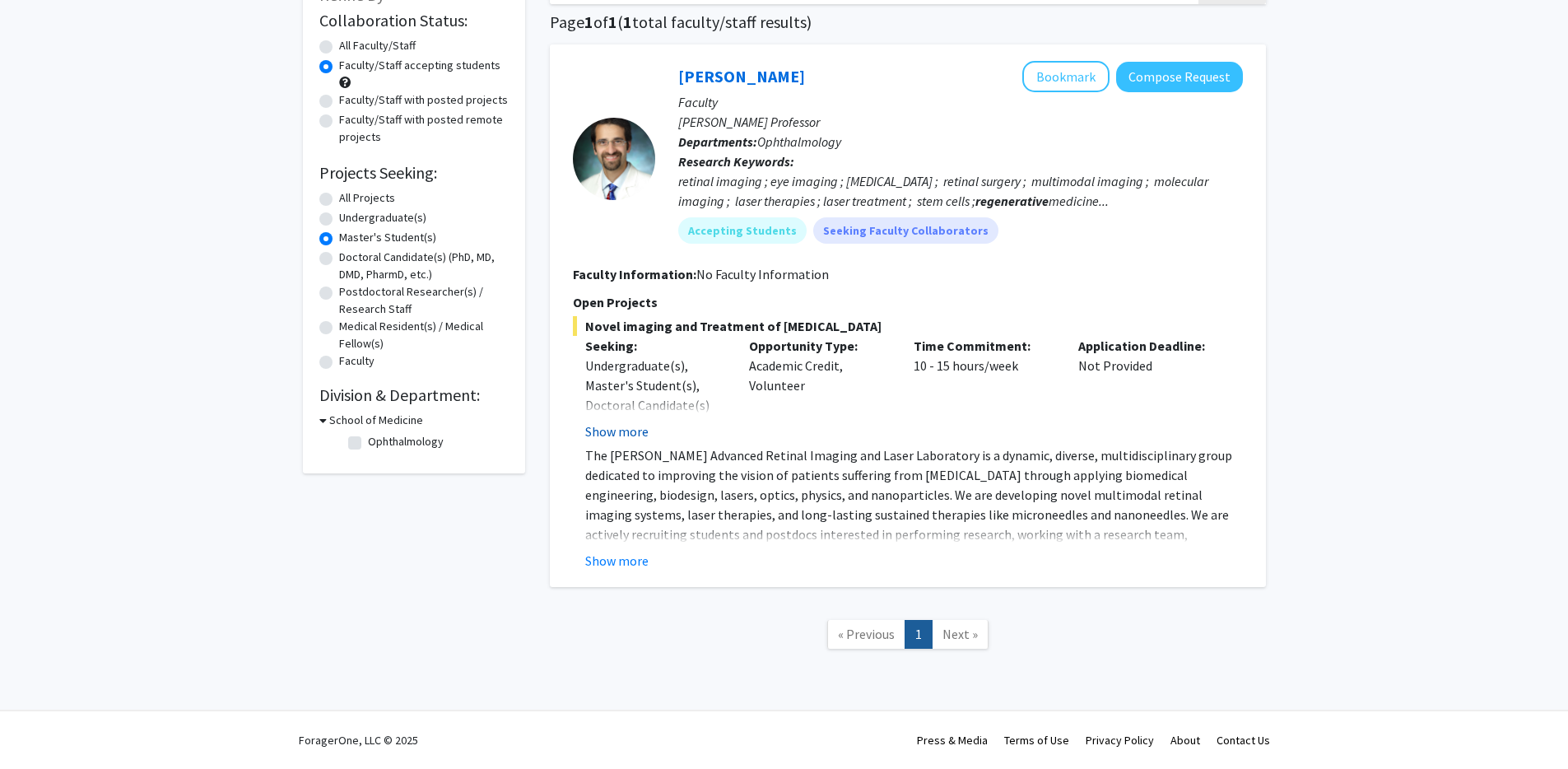
click at [612, 429] on button "Show more" at bounding box center [617, 431] width 63 height 20
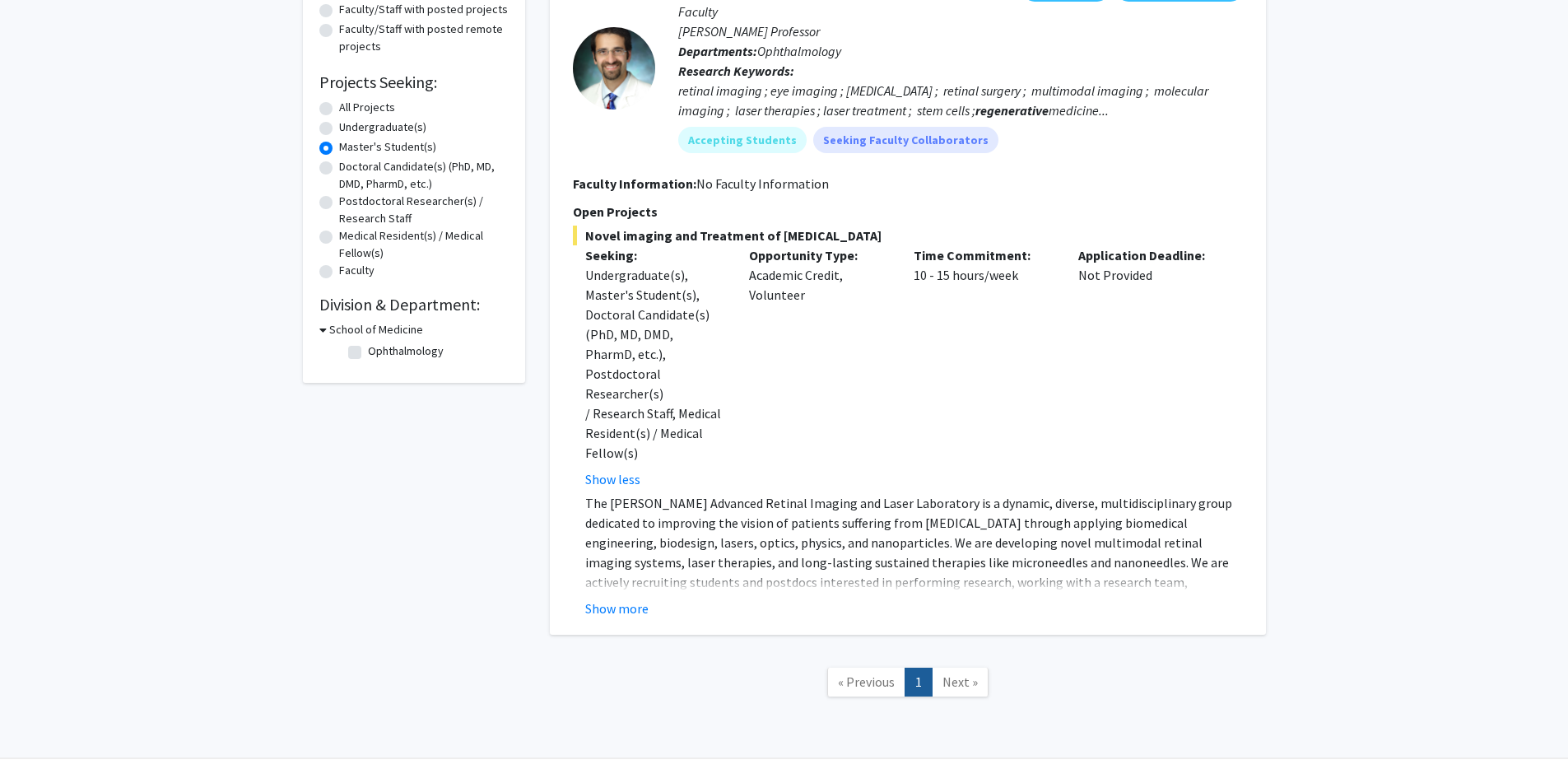
scroll to position [221, 0]
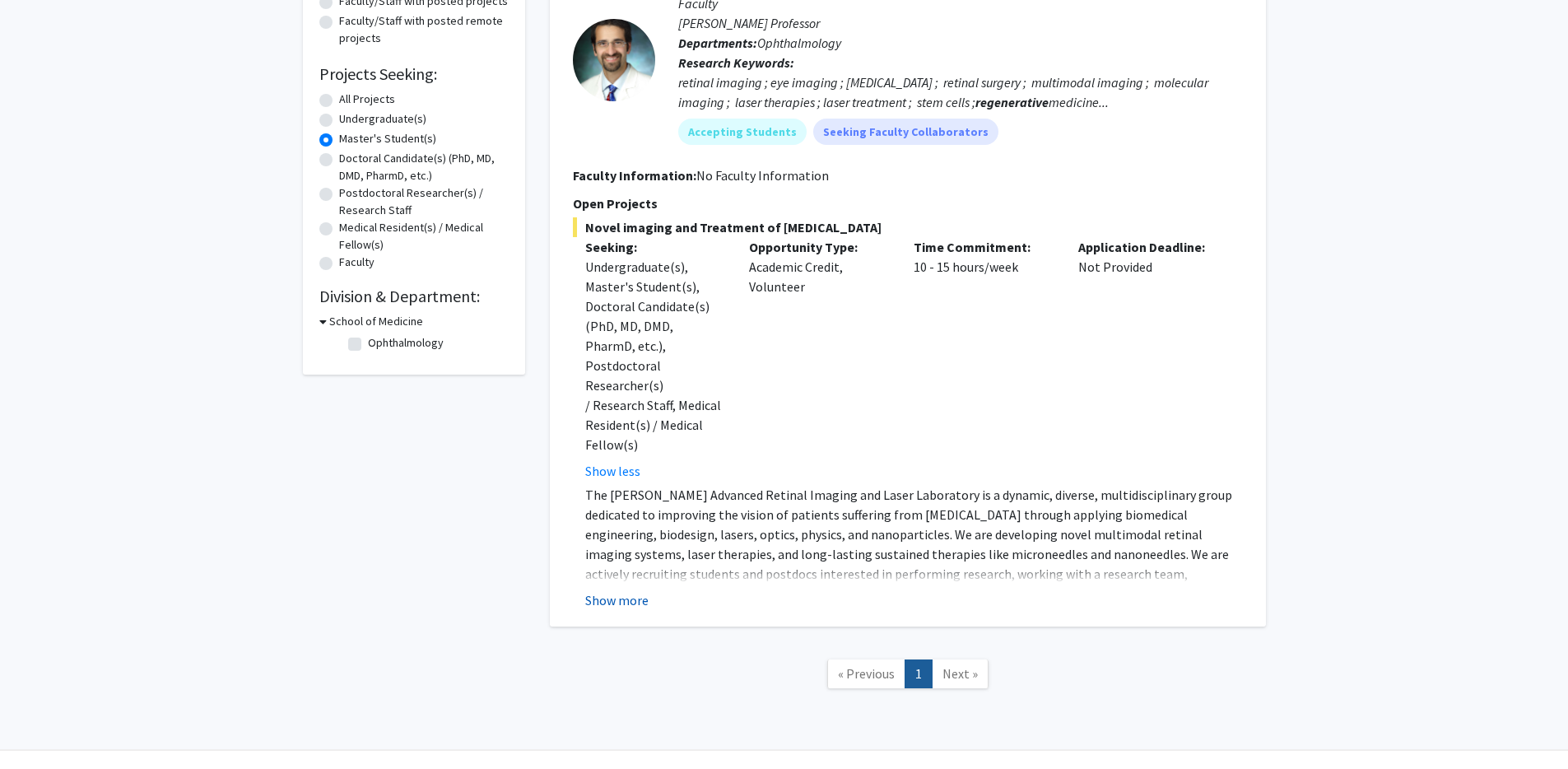
click at [610, 590] on button "Show more" at bounding box center [617, 600] width 63 height 20
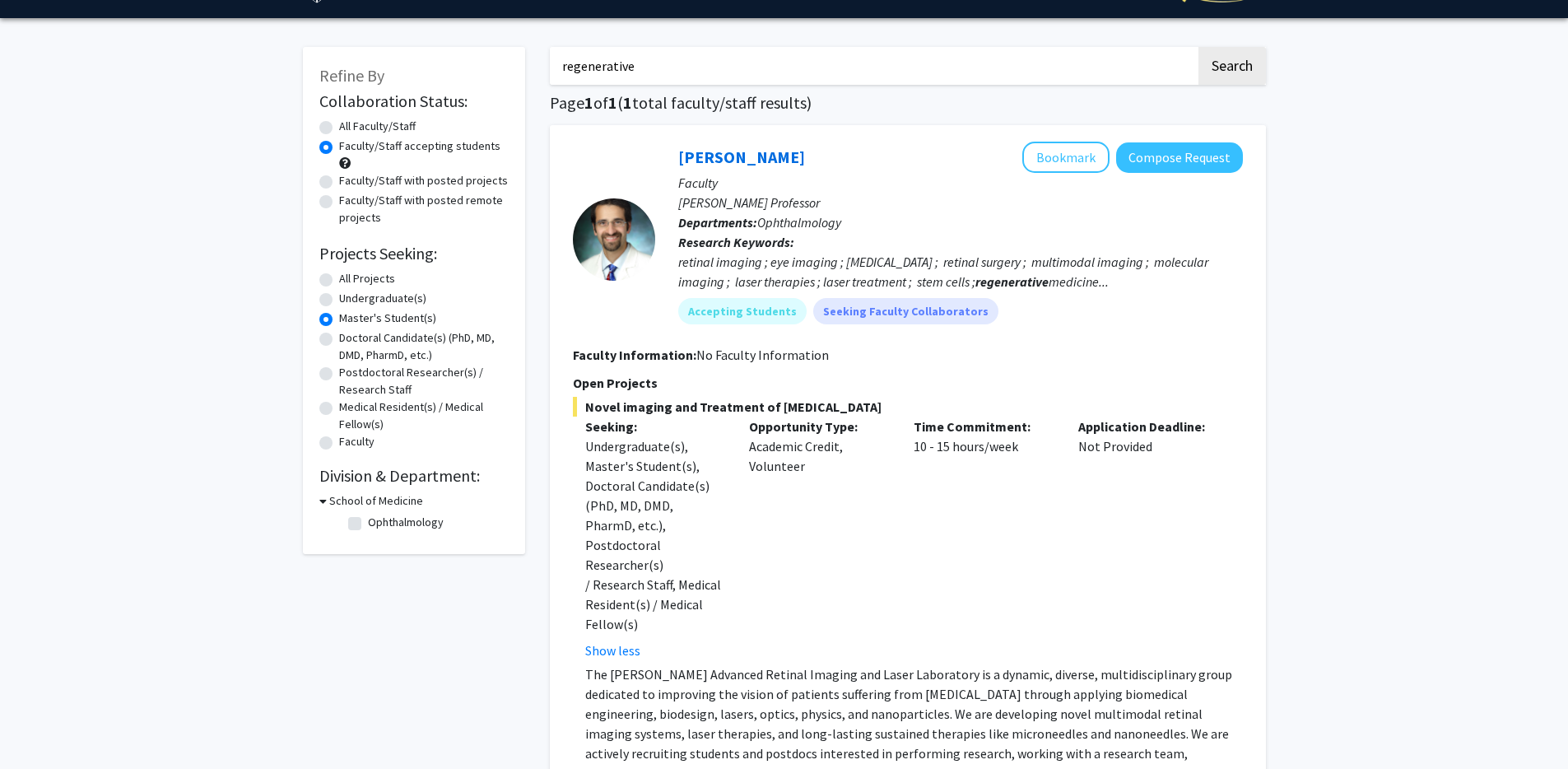
scroll to position [0, 0]
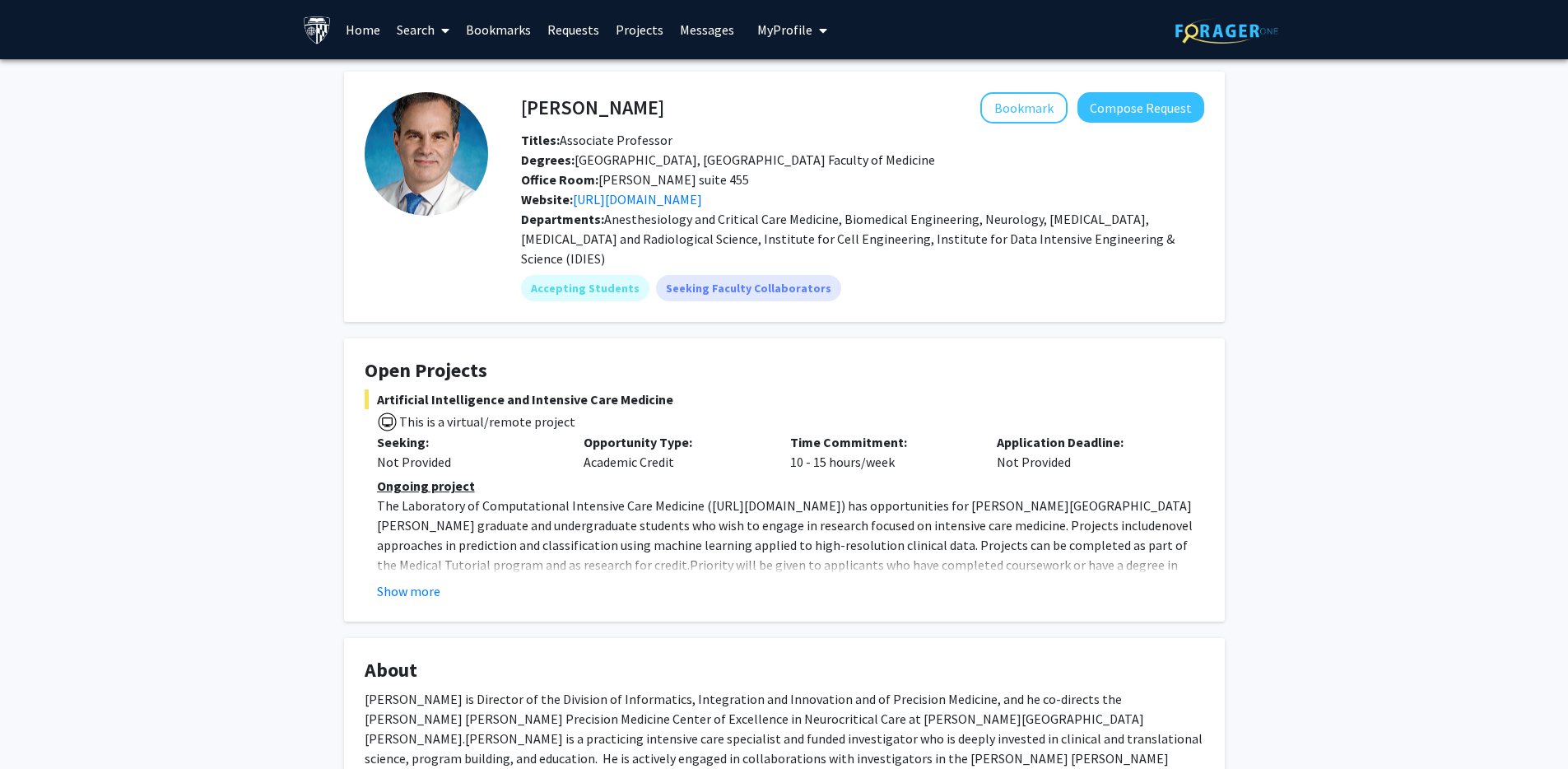
click at [373, 36] on link "Home" at bounding box center [363, 29] width 51 height 58
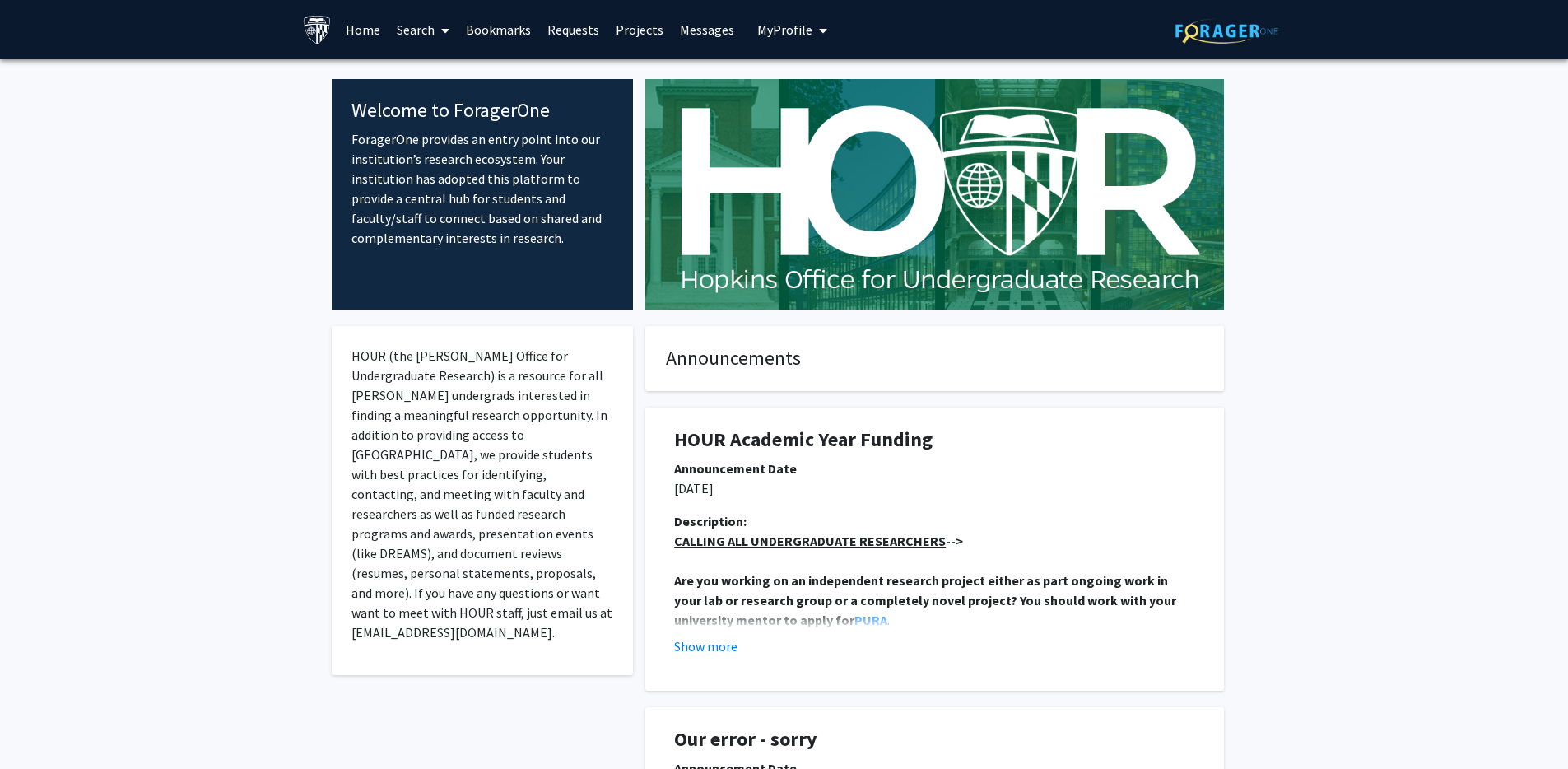
click at [414, 31] on link "Search" at bounding box center [423, 29] width 69 height 58
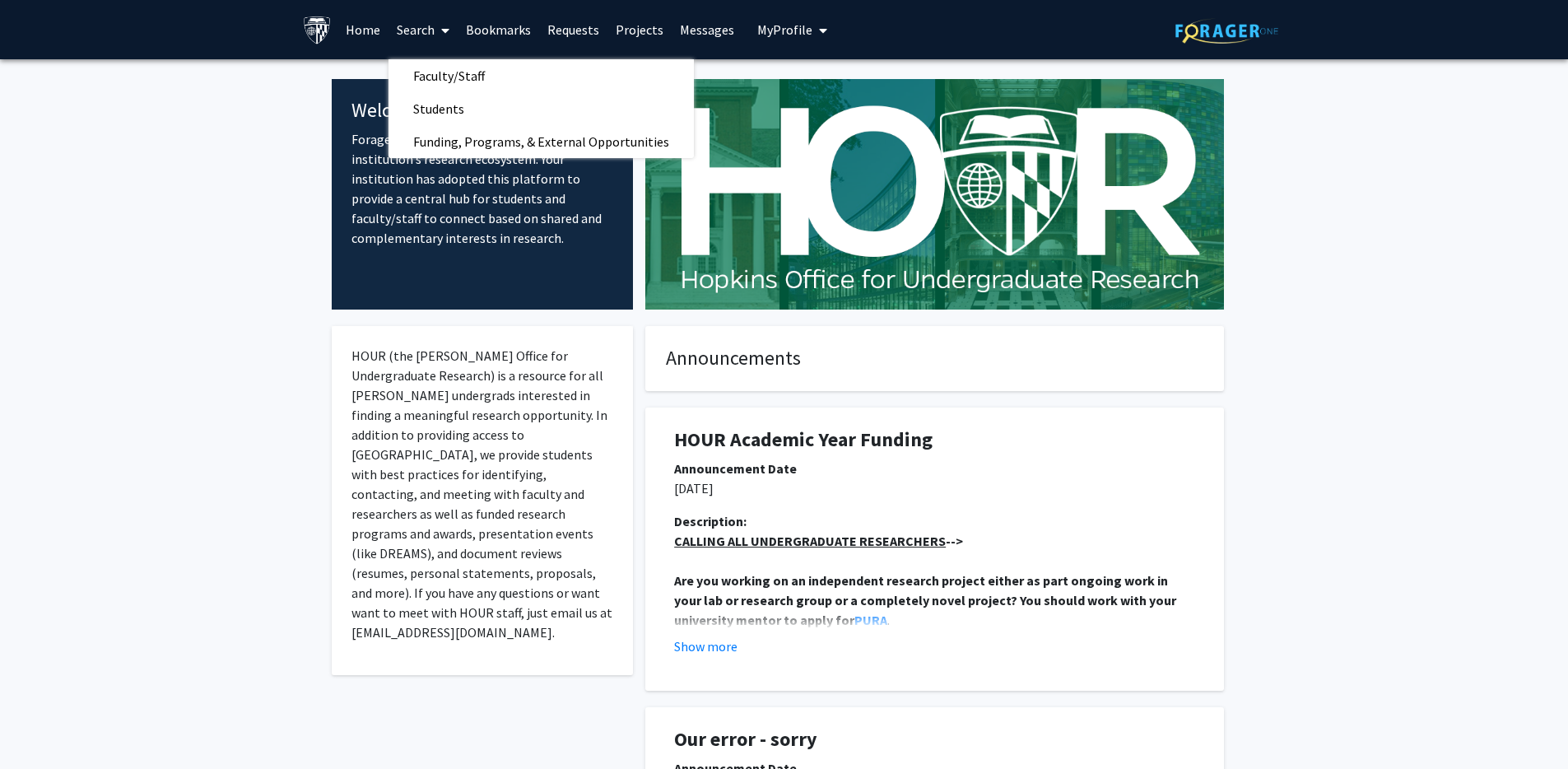
click at [755, 152] on div at bounding box center [935, 195] width 603 height 231
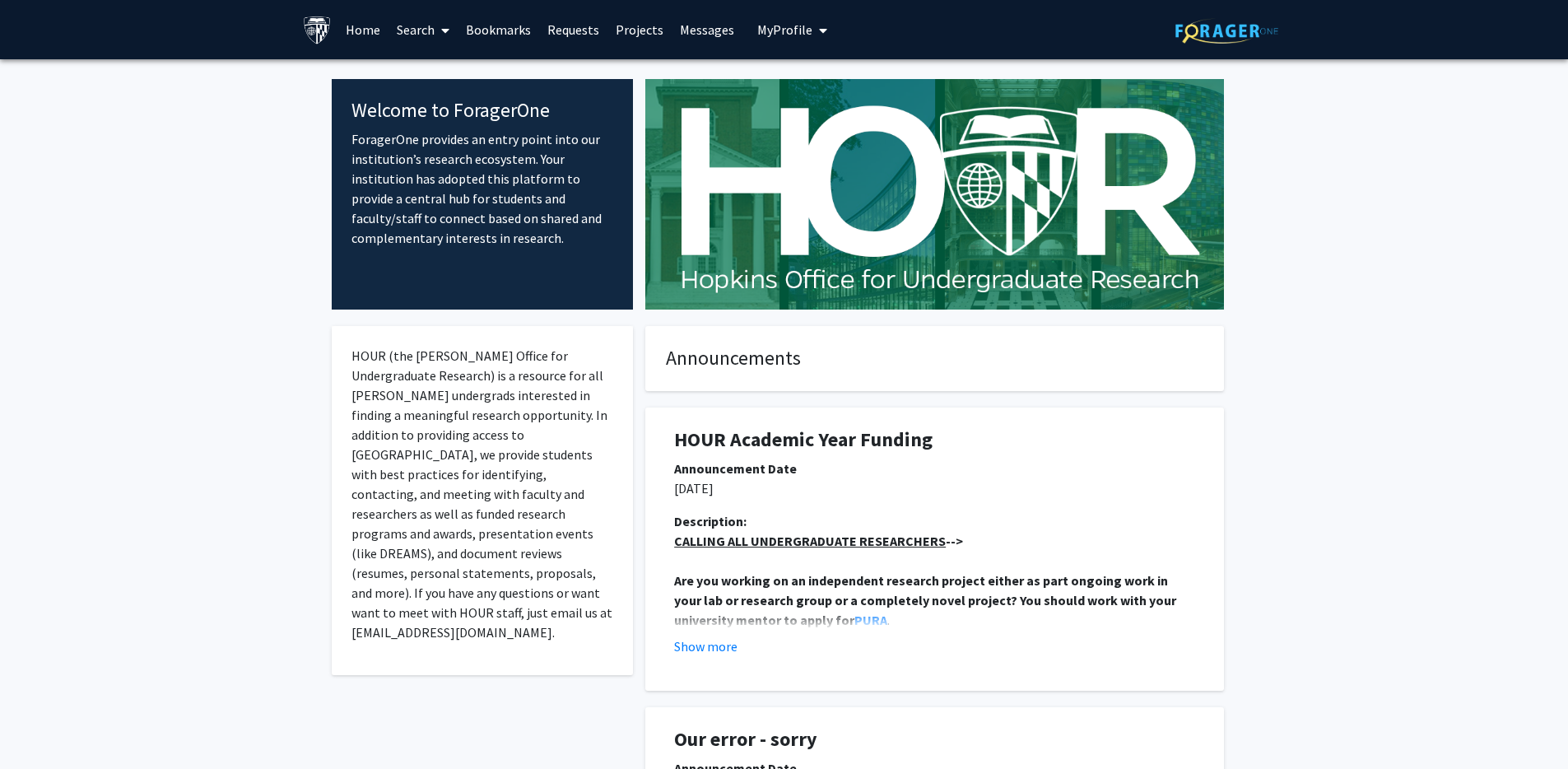
click at [703, 28] on link "Messages" at bounding box center [707, 29] width 71 height 58
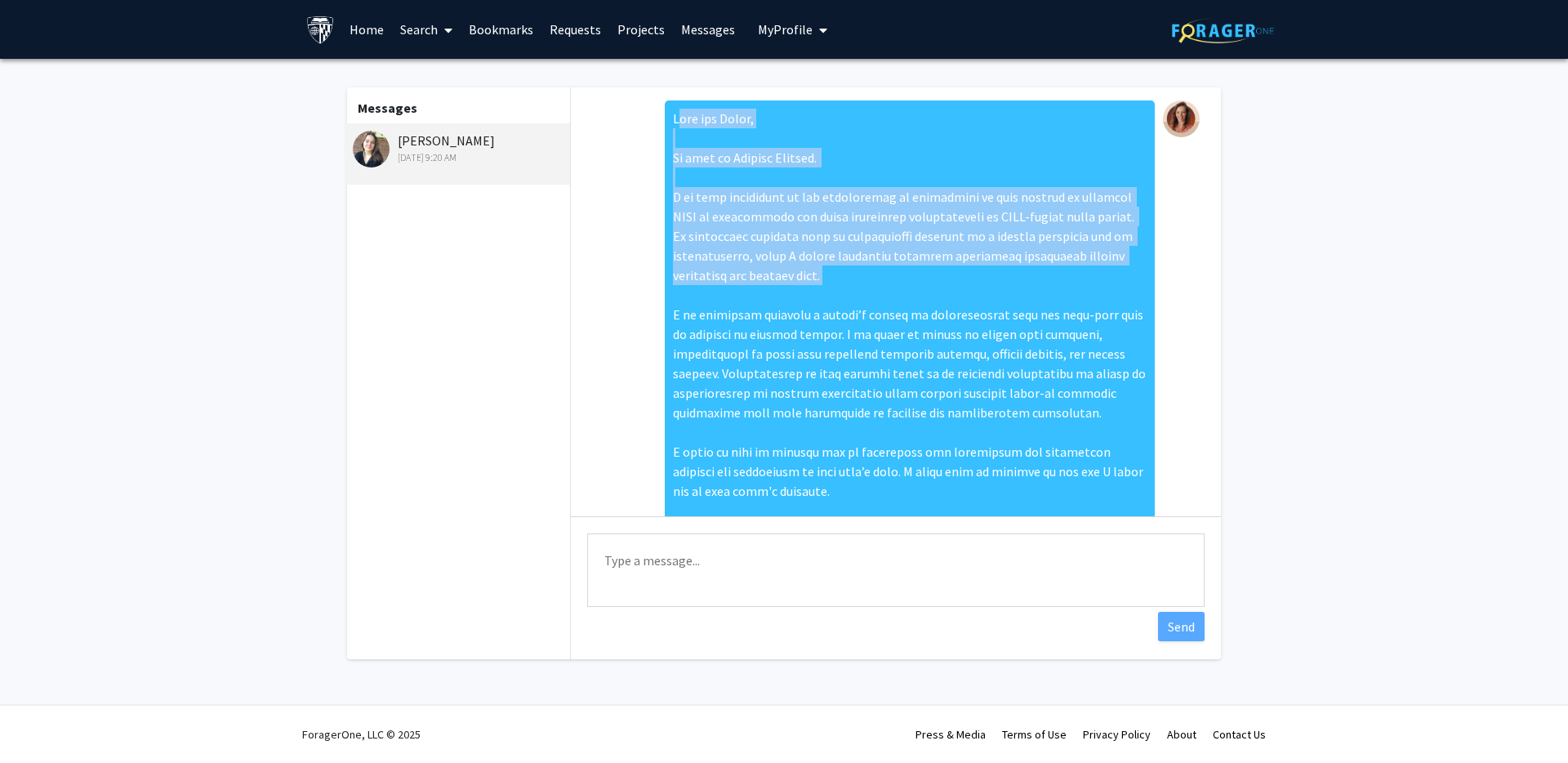
drag, startPoint x: 665, startPoint y: 117, endPoint x: 808, endPoint y: 250, distance: 195.3
click at [814, 260] on div at bounding box center [910, 343] width 490 height 487
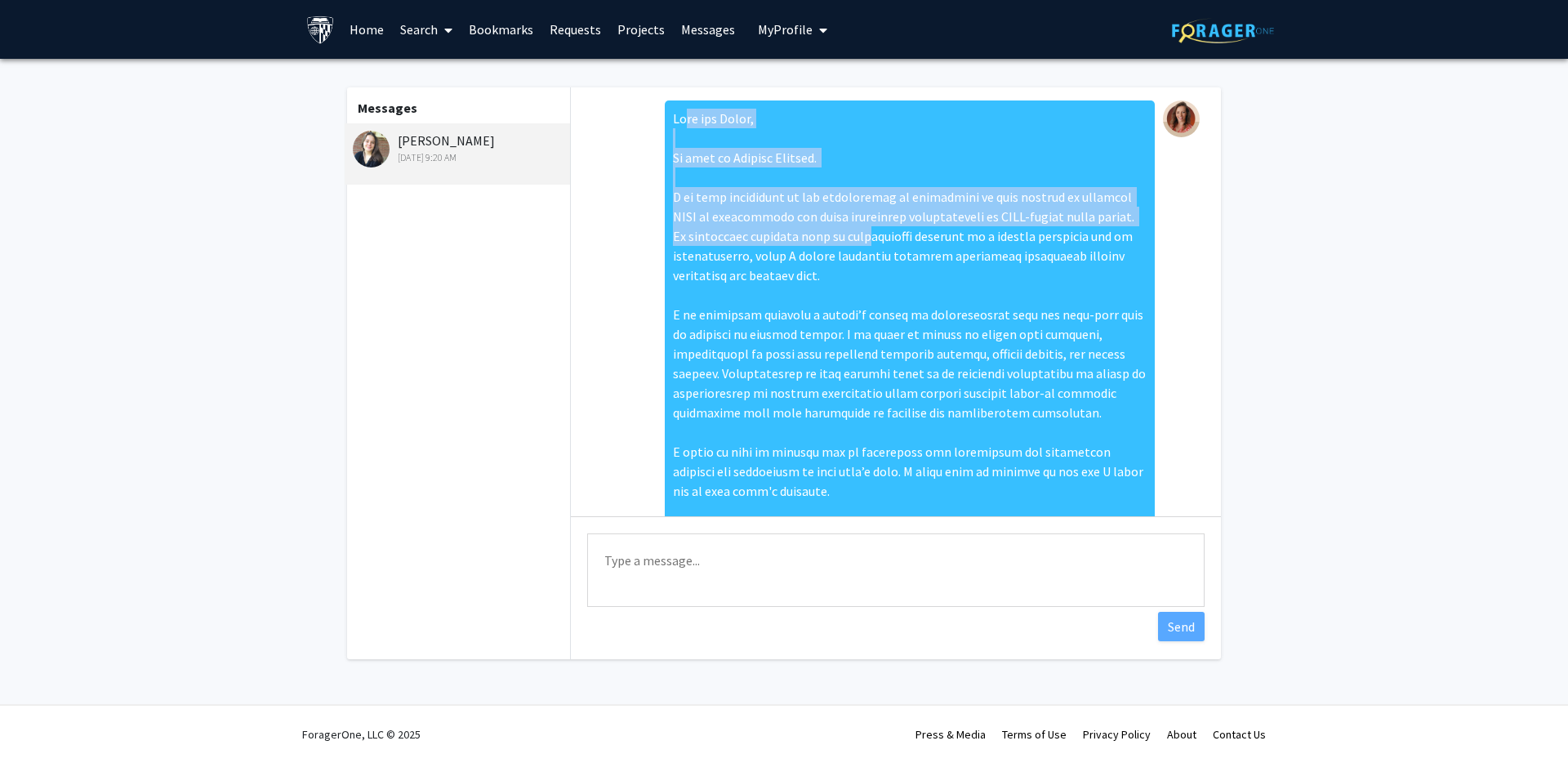
drag, startPoint x: 669, startPoint y: 118, endPoint x: 837, endPoint y: 241, distance: 208.2
click at [837, 241] on div at bounding box center [910, 343] width 490 height 487
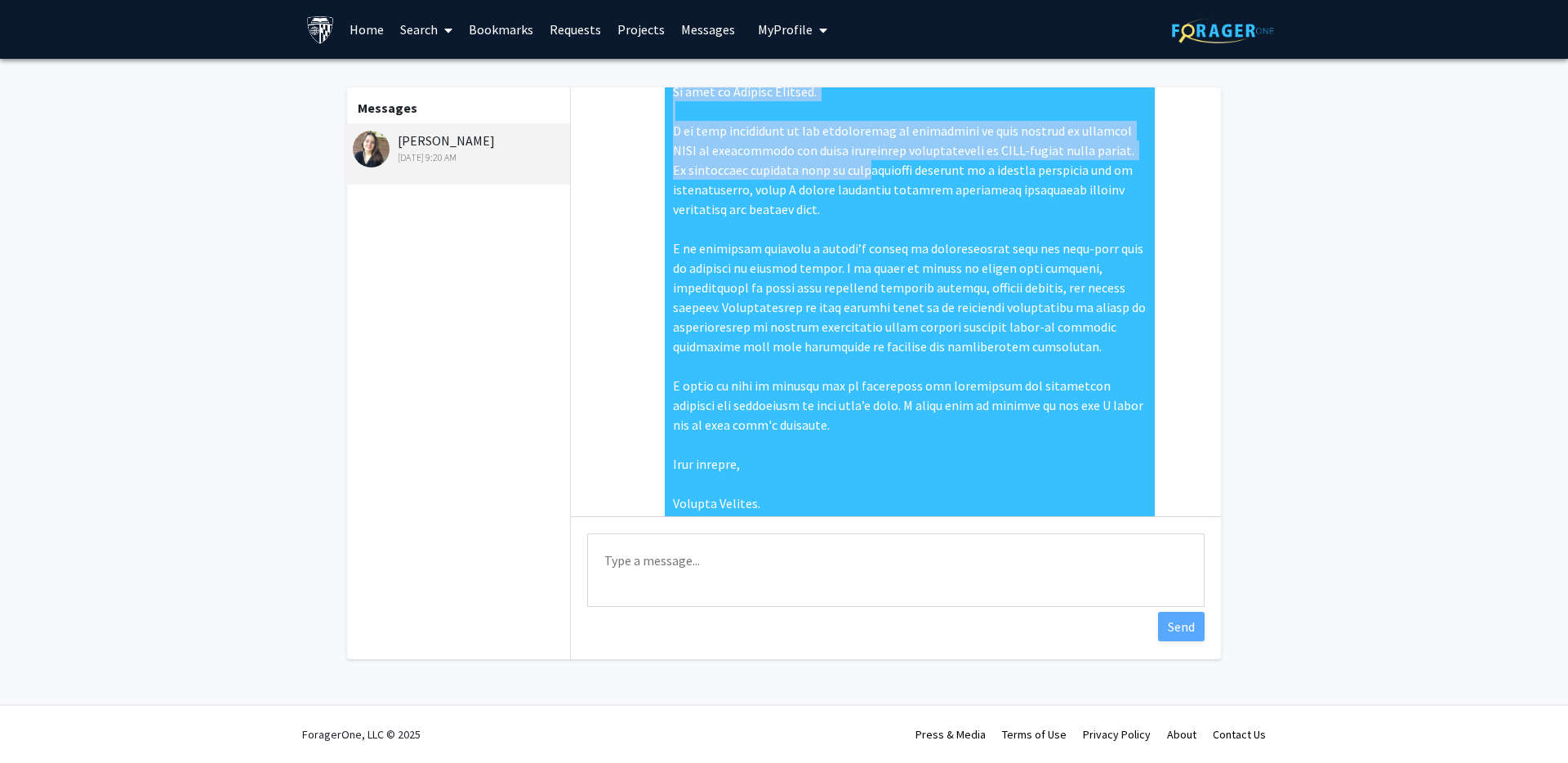
scroll to position [218, 0]
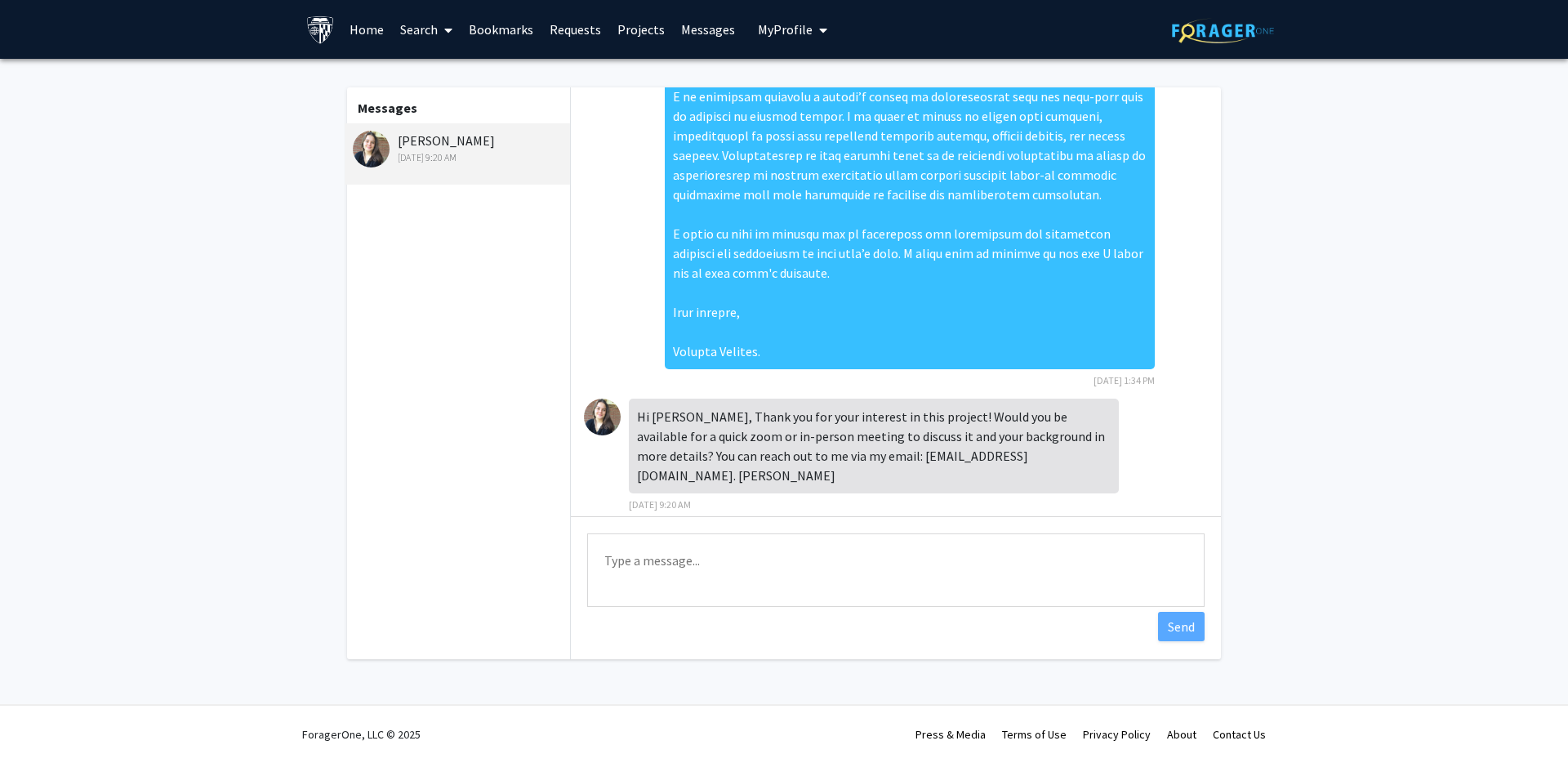
drag, startPoint x: 774, startPoint y: 343, endPoint x: 692, endPoint y: 146, distance: 213.4
click at [692, 146] on div at bounding box center [910, 125] width 490 height 487
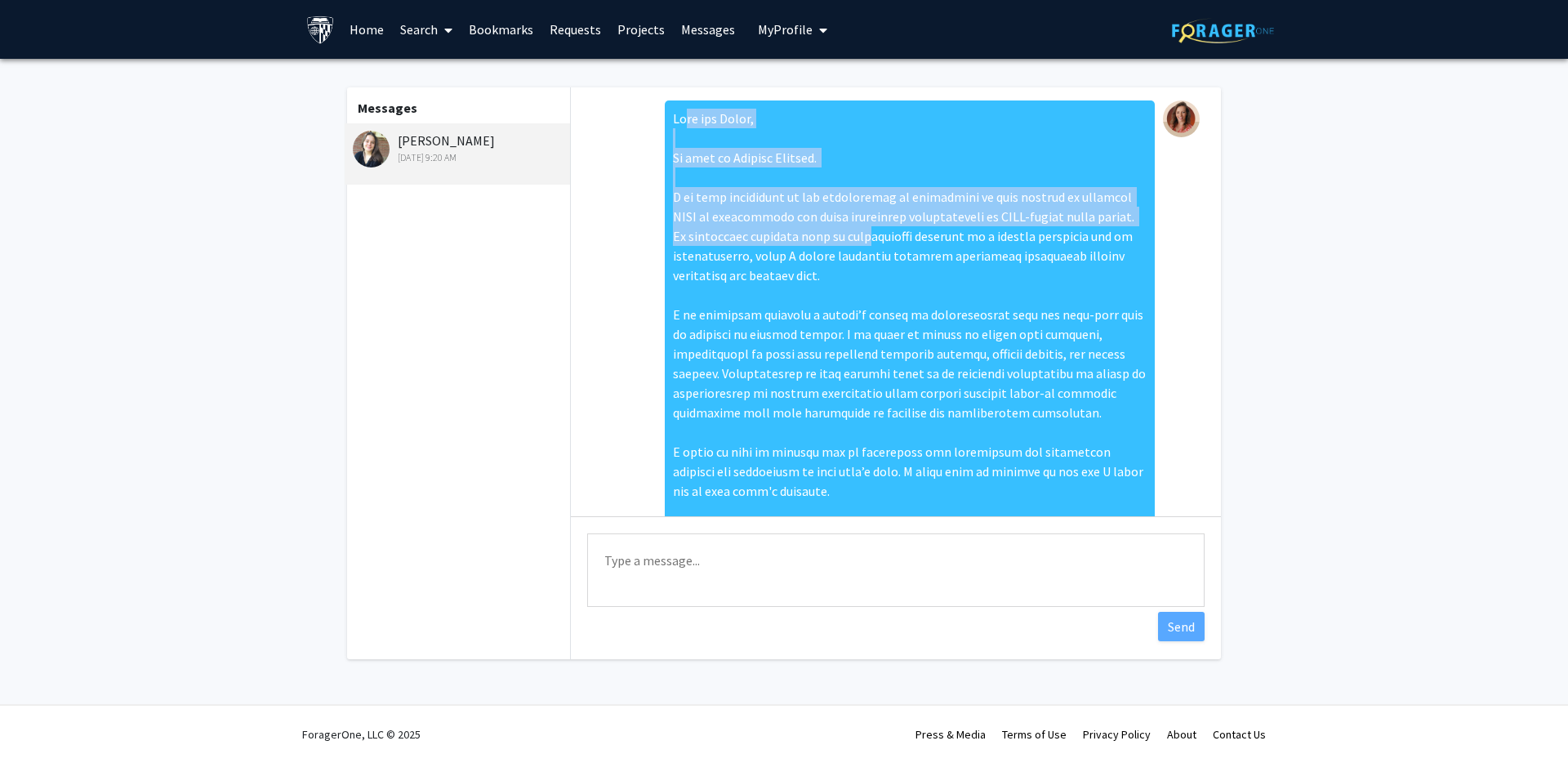
scroll to position [3, 0]
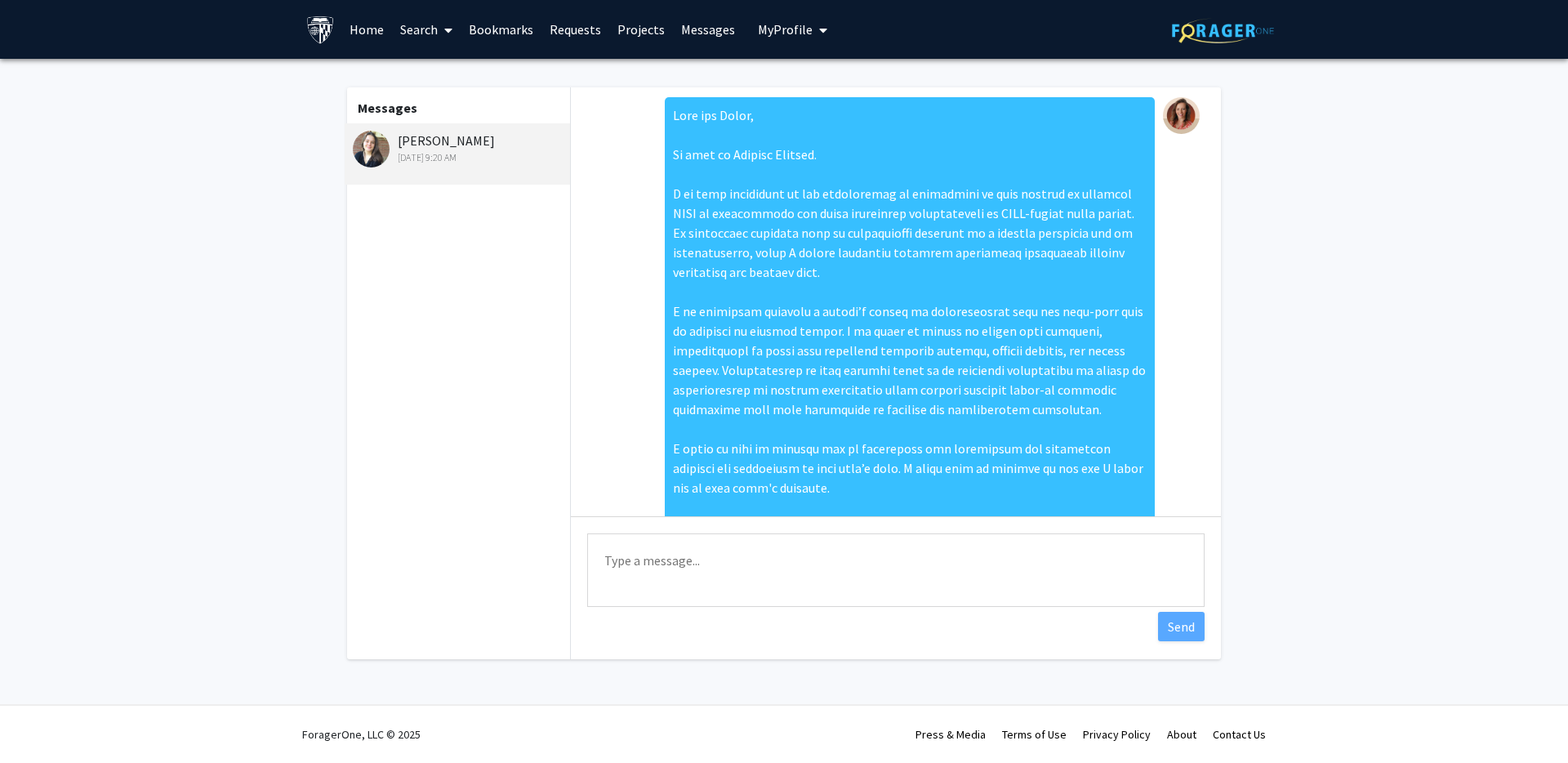
click at [727, 200] on div at bounding box center [910, 340] width 490 height 487
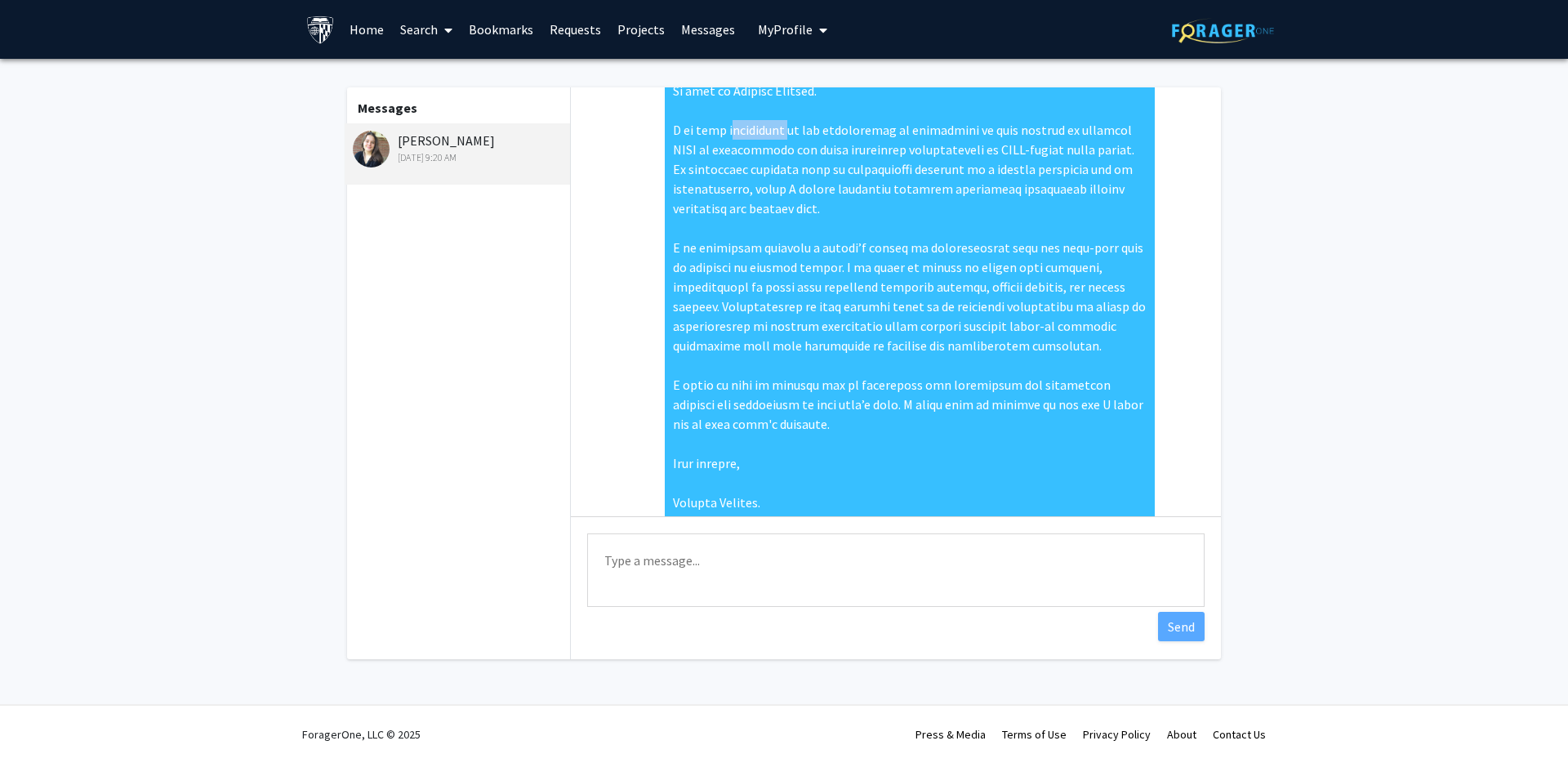
scroll to position [55, 0]
